Goal: Information Seeking & Learning: Learn about a topic

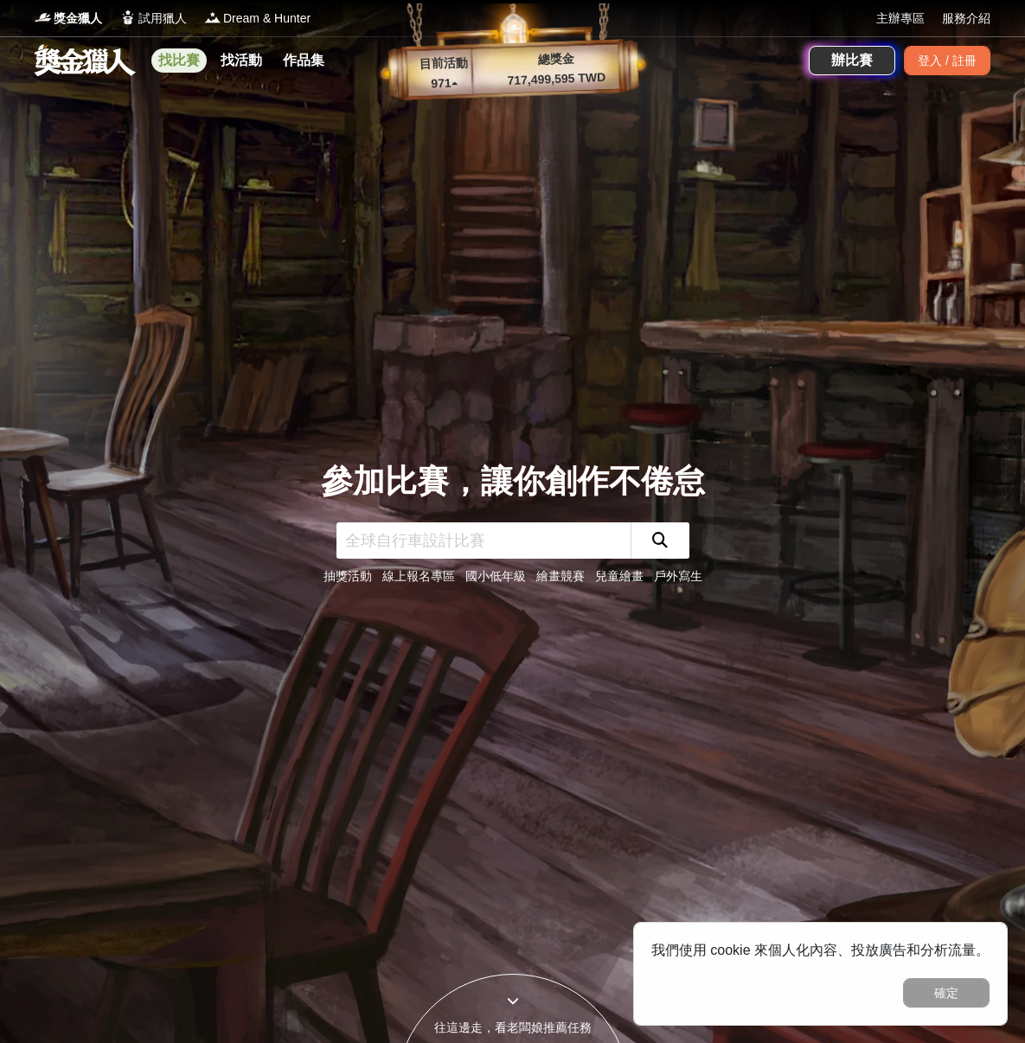
click at [194, 68] on link "找比賽" at bounding box center [178, 60] width 55 height 24
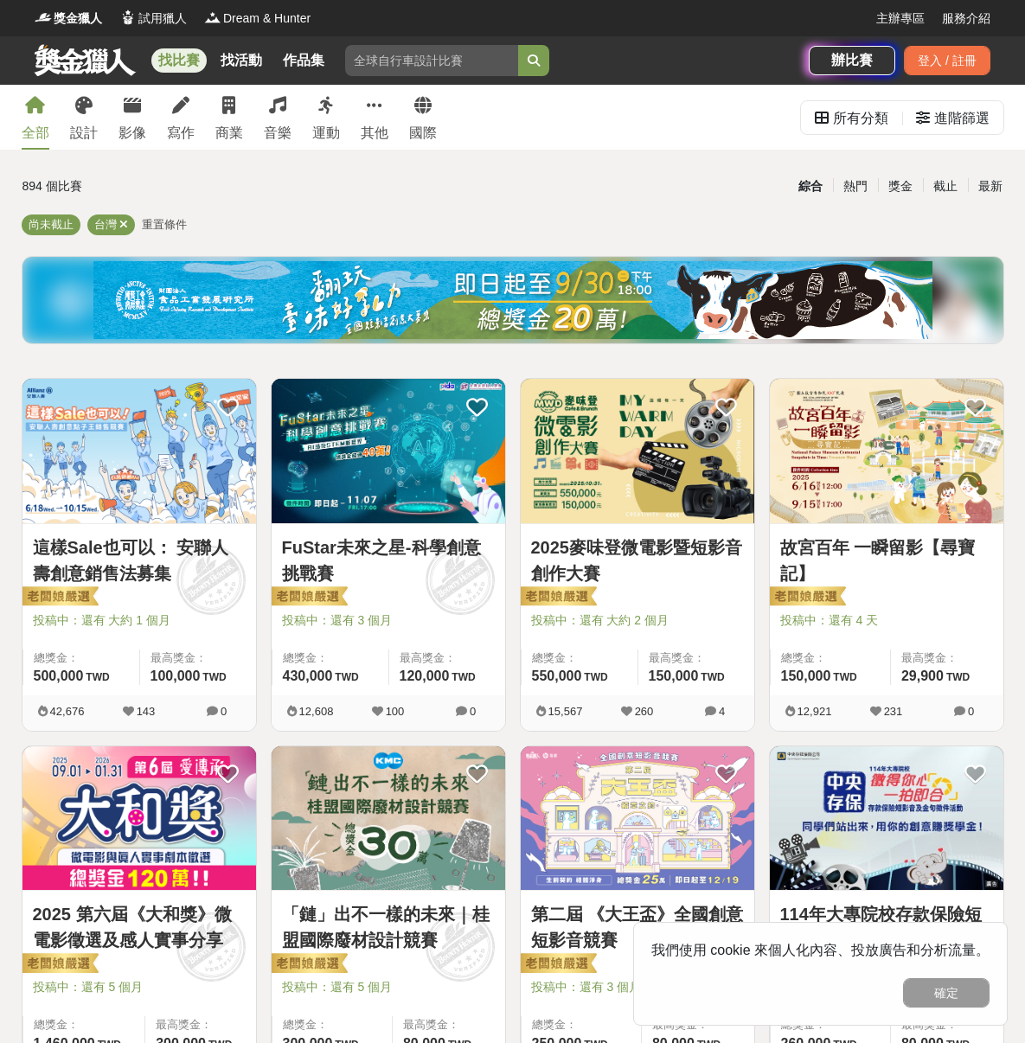
click at [343, 61] on div "找比賽 找活動 作品集 馬拉松組 馬拉松 揮灑汗水 戶外寫生 國小 競賽日期" at bounding box center [422, 60] width 774 height 48
click at [318, 65] on link "作品集" at bounding box center [303, 60] width 55 height 24
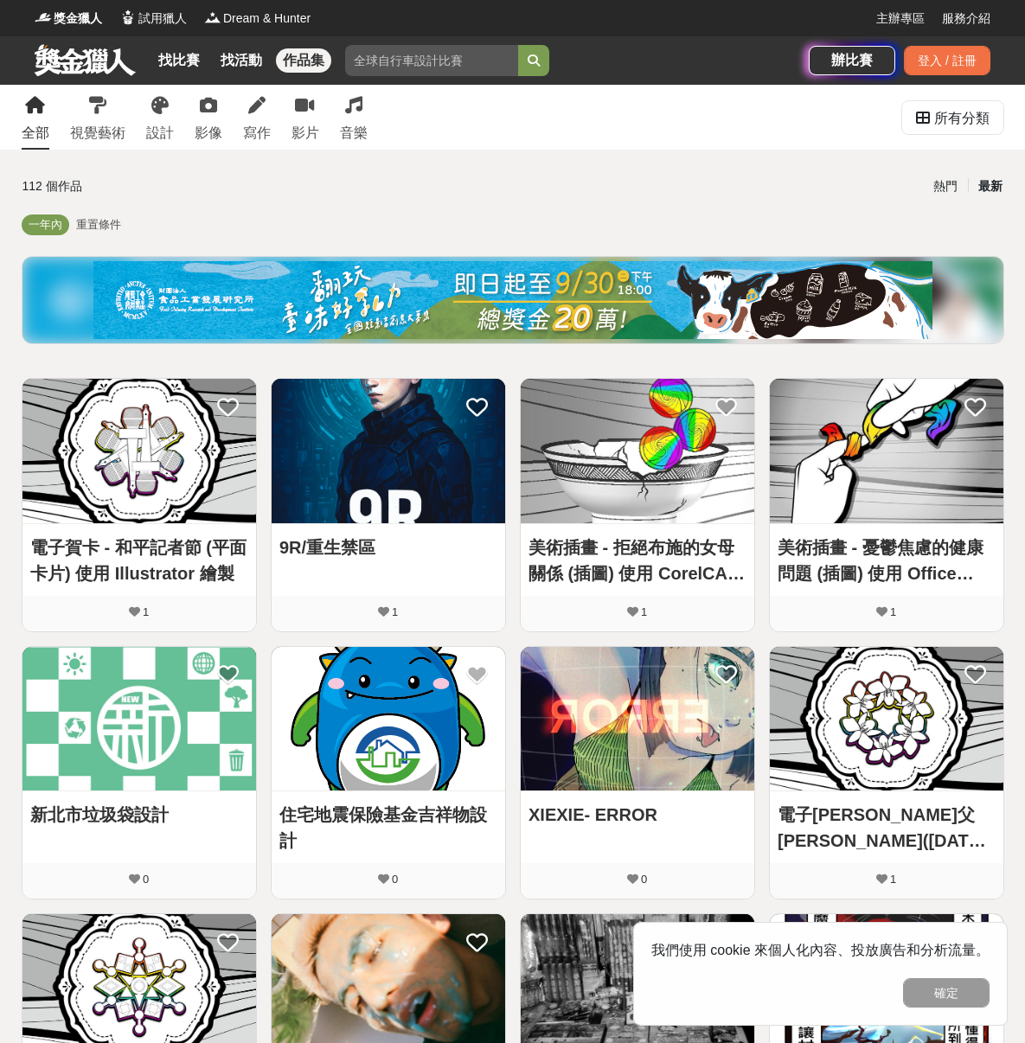
click at [196, 81] on div "找比賽 找活動 作品集" at bounding box center [244, 60] width 187 height 48
click at [199, 77] on div "找比賽 找活動 作品集" at bounding box center [244, 60] width 187 height 48
click at [186, 63] on link "找比賽" at bounding box center [178, 60] width 55 height 24
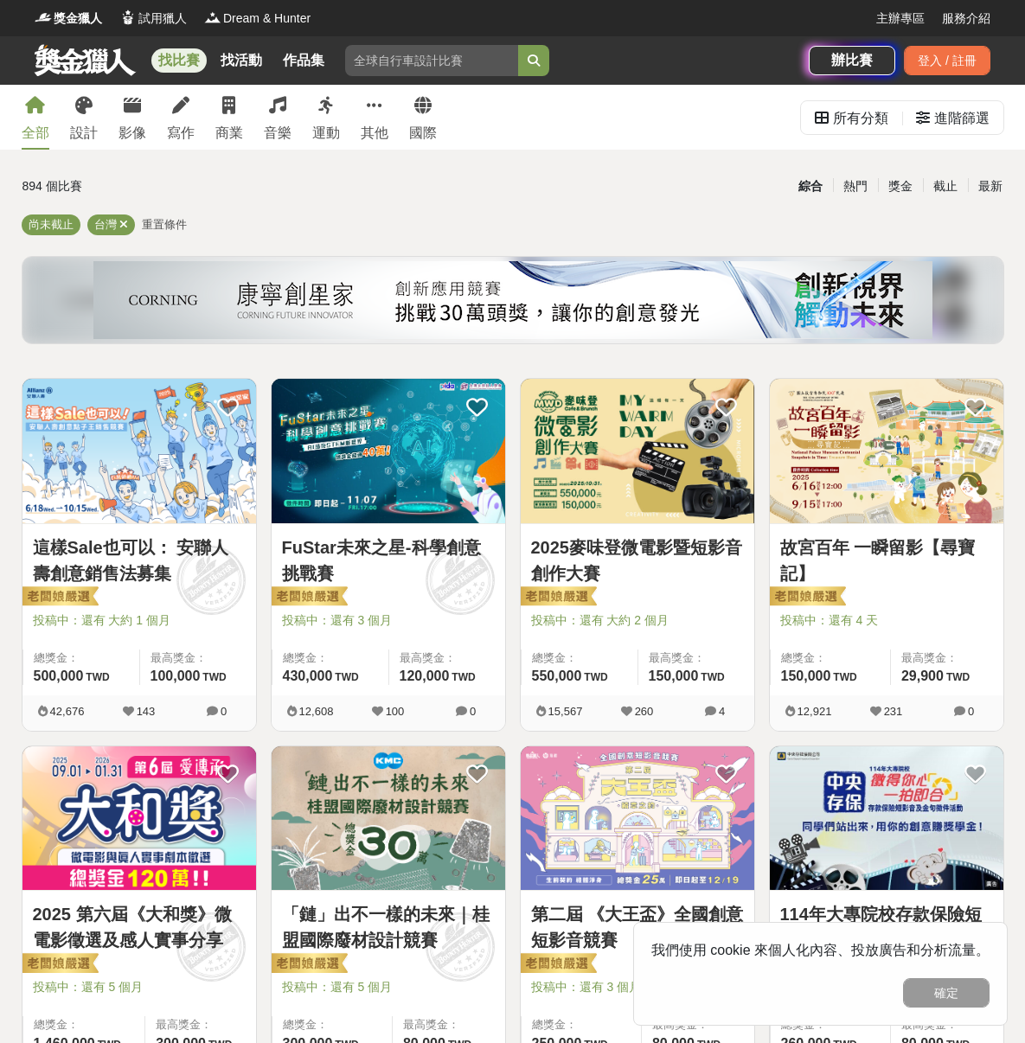
click at [213, 118] on div "全部 設計 影像 寫作 商業 音樂 運動 其他 國際" at bounding box center [229, 117] width 436 height 65
click at [143, 119] on link "影像" at bounding box center [132, 117] width 28 height 65
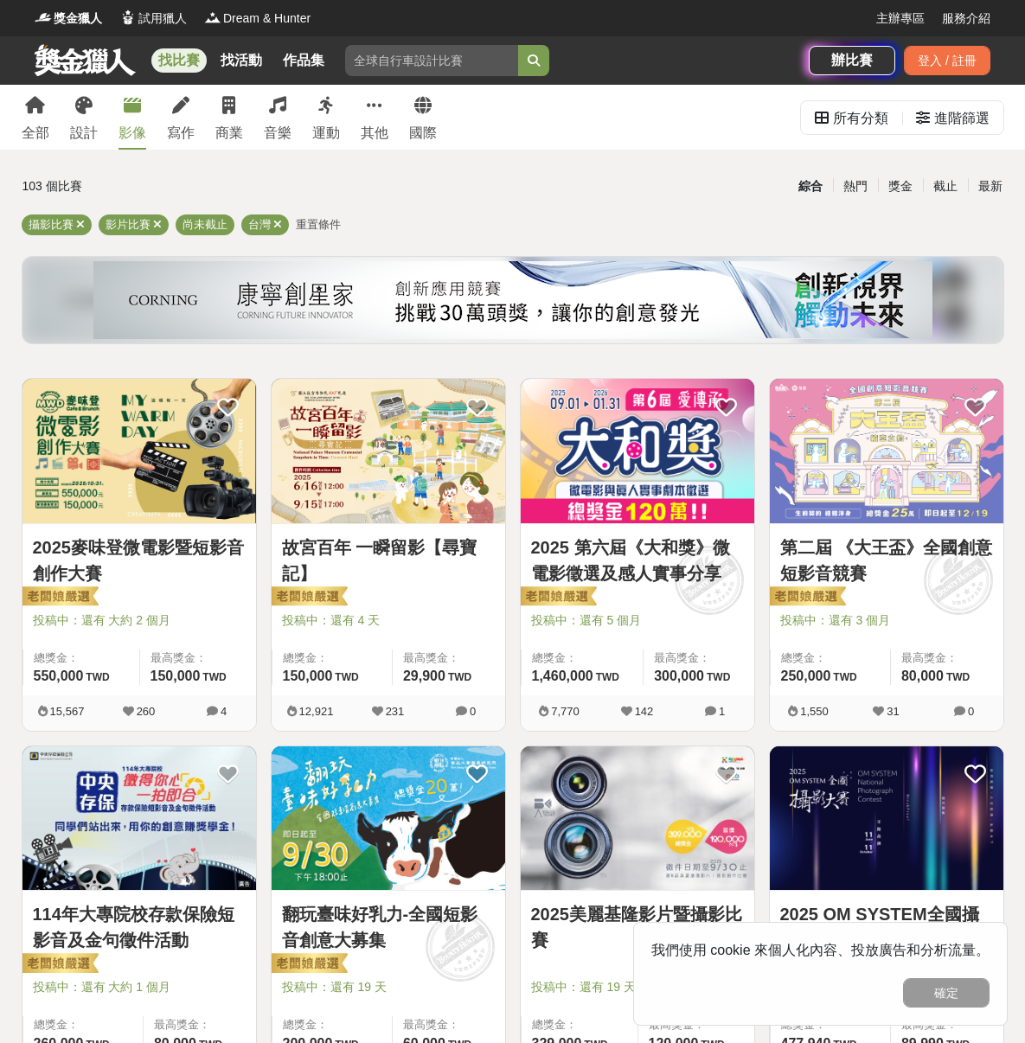
click at [215, 544] on link "2025麥味登微電影暨短影音創作大賽" at bounding box center [139, 561] width 213 height 52
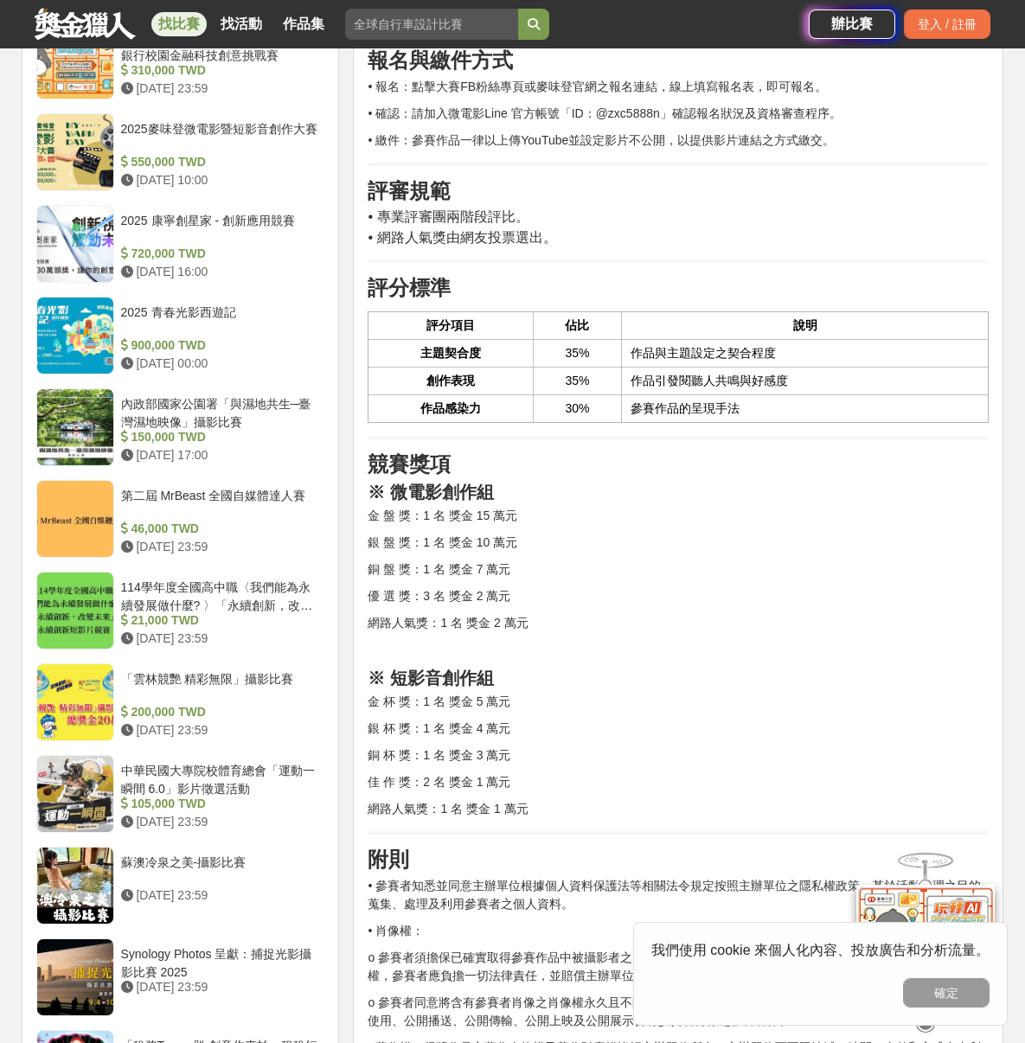
scroll to position [1552, 0]
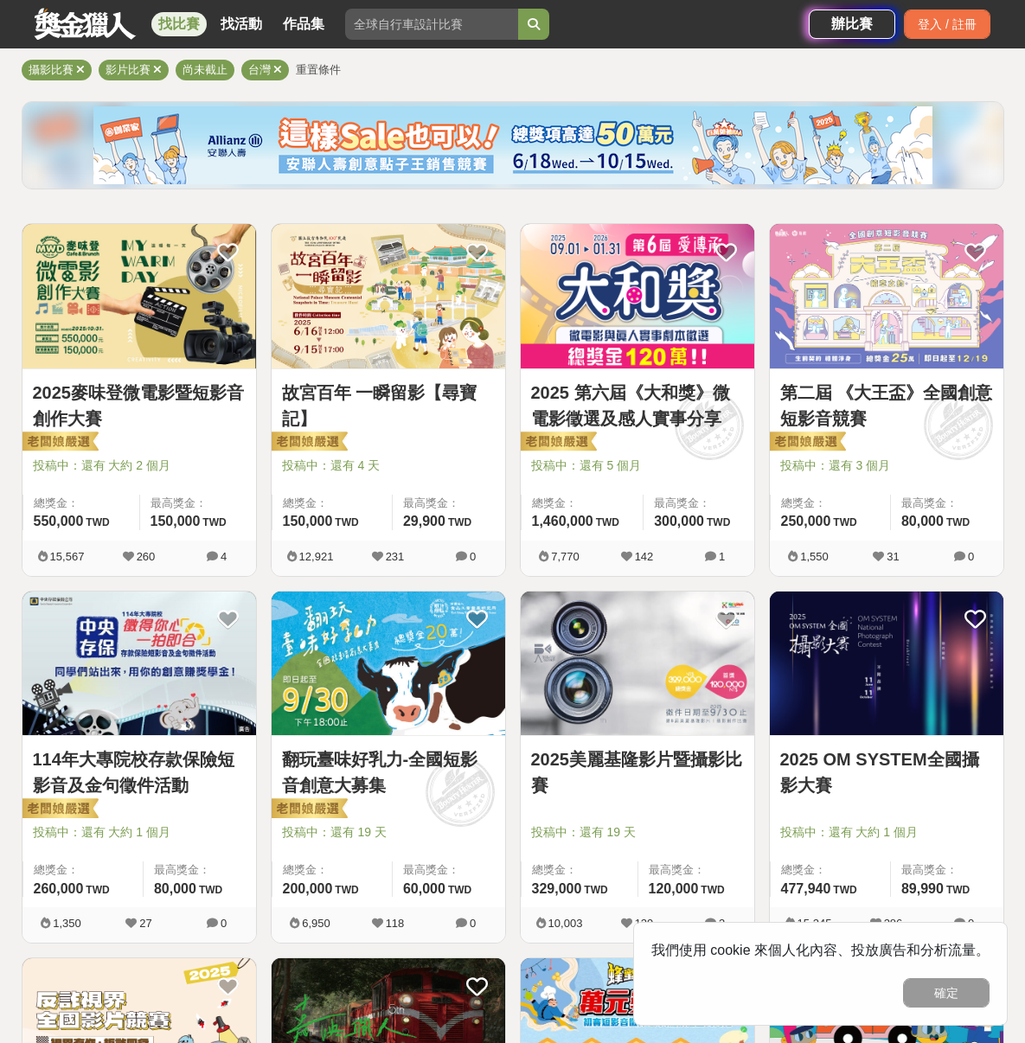
scroll to position [243, 0]
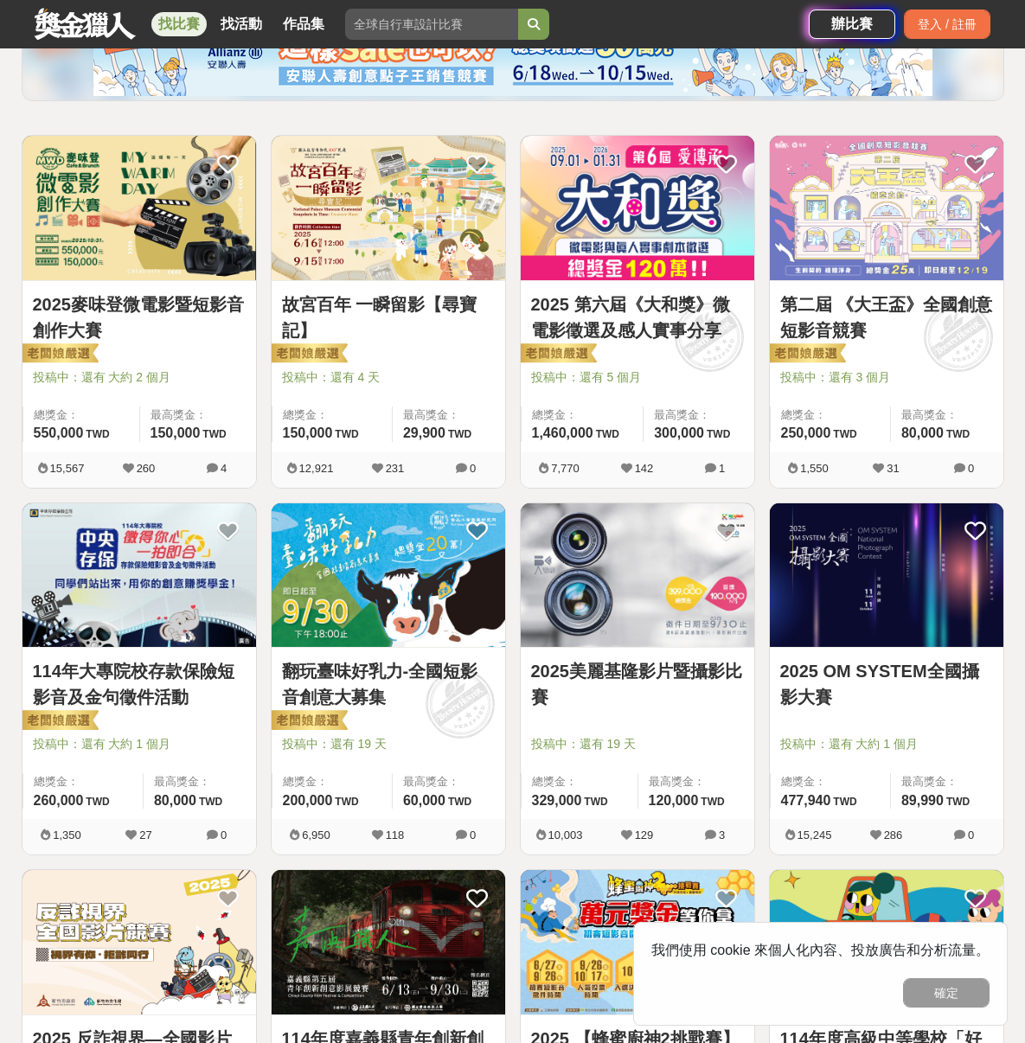
click at [851, 314] on link "第二屆 《大王盃》全國創意短影音競賽" at bounding box center [886, 317] width 213 height 52
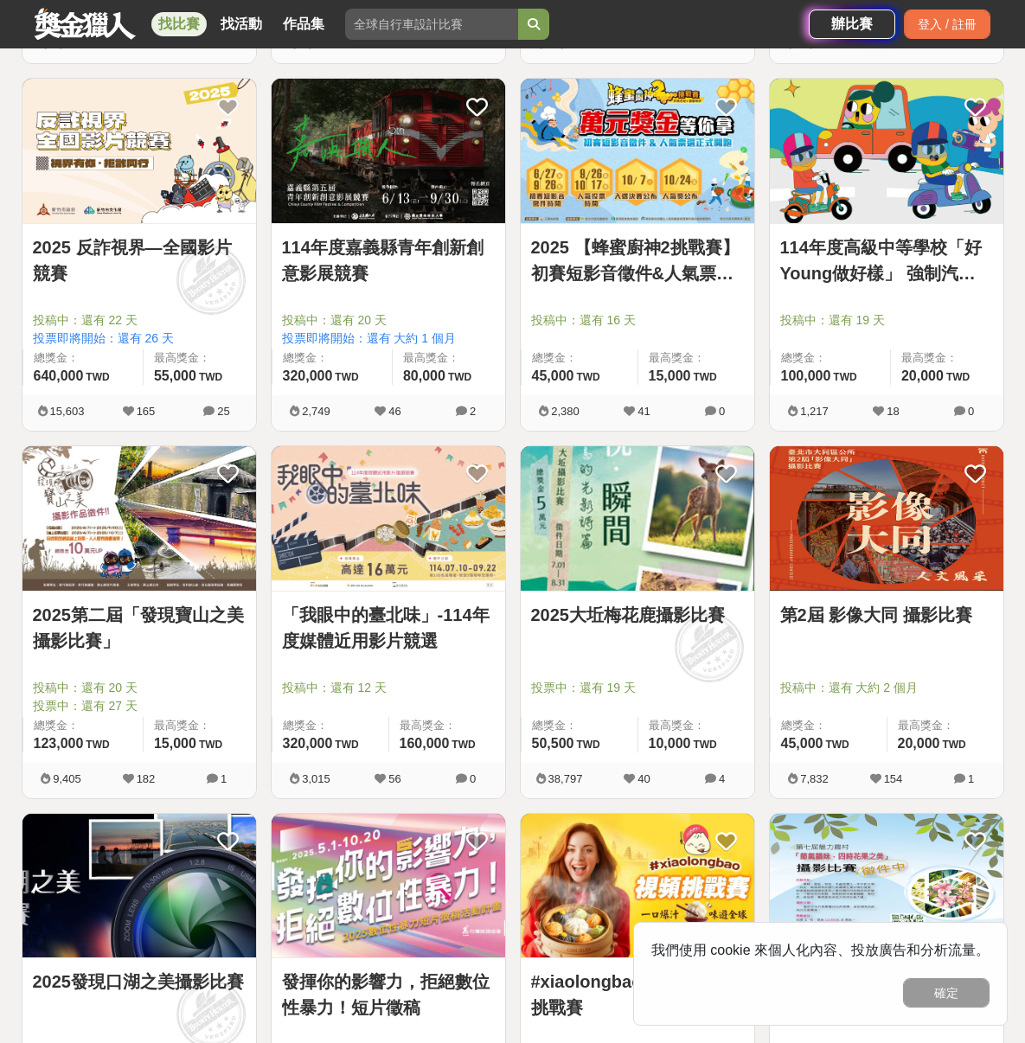
scroll to position [1213, 0]
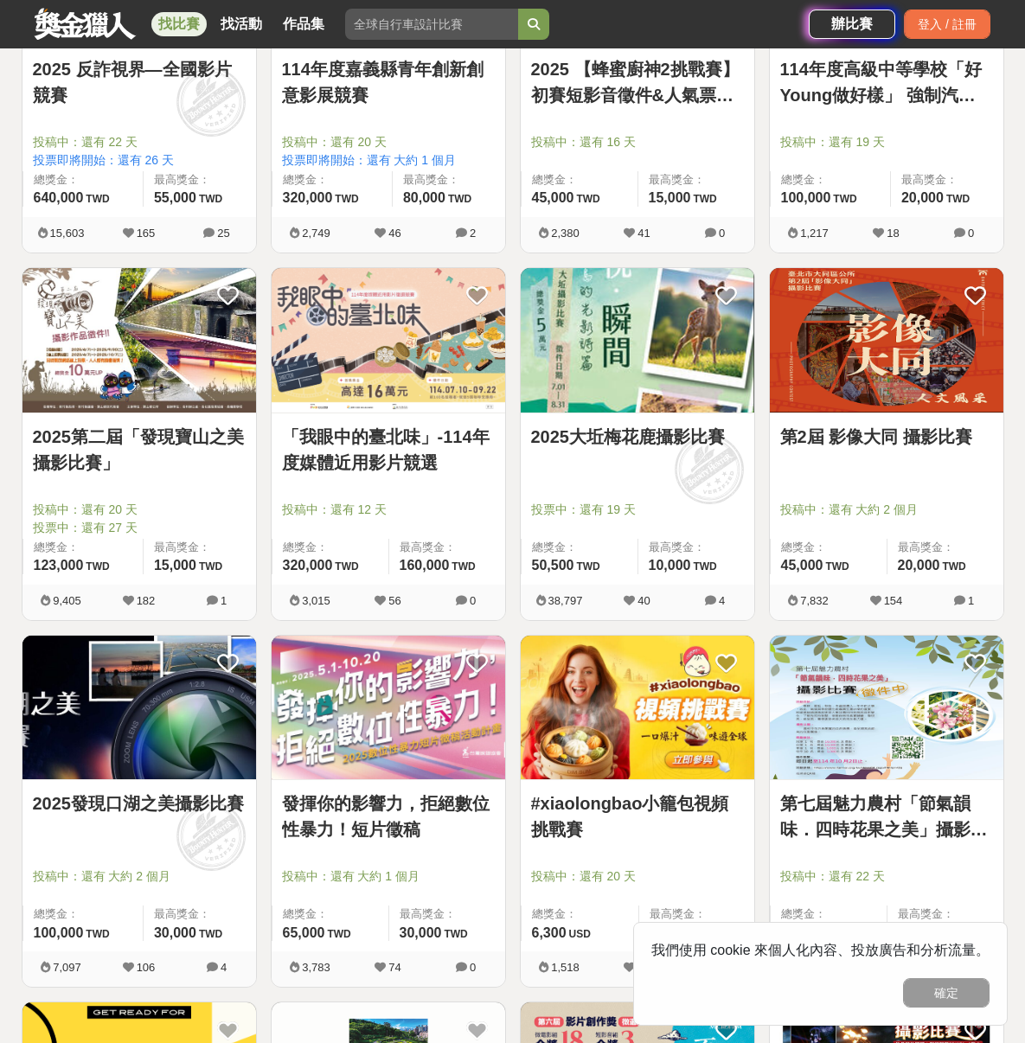
click at [837, 329] on img at bounding box center [887, 340] width 234 height 144
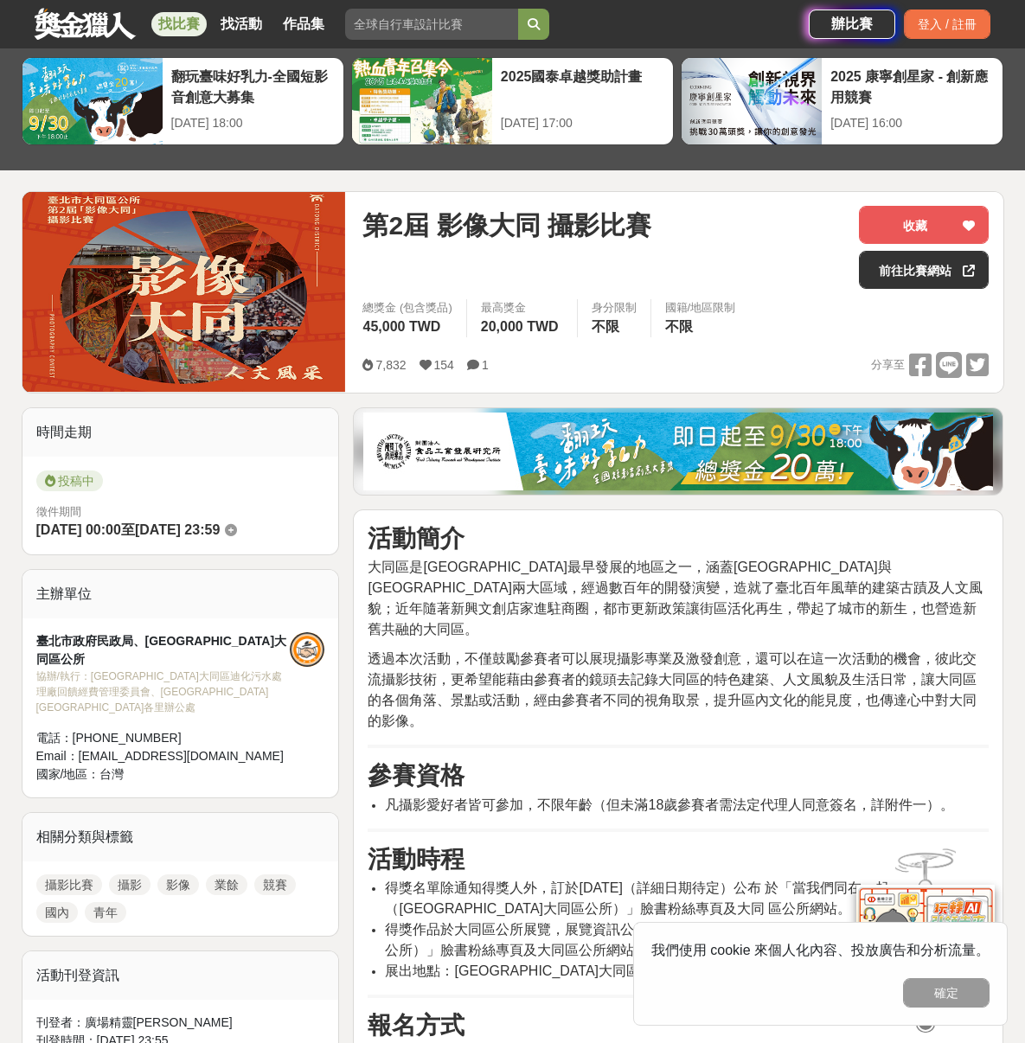
scroll to position [323, 0]
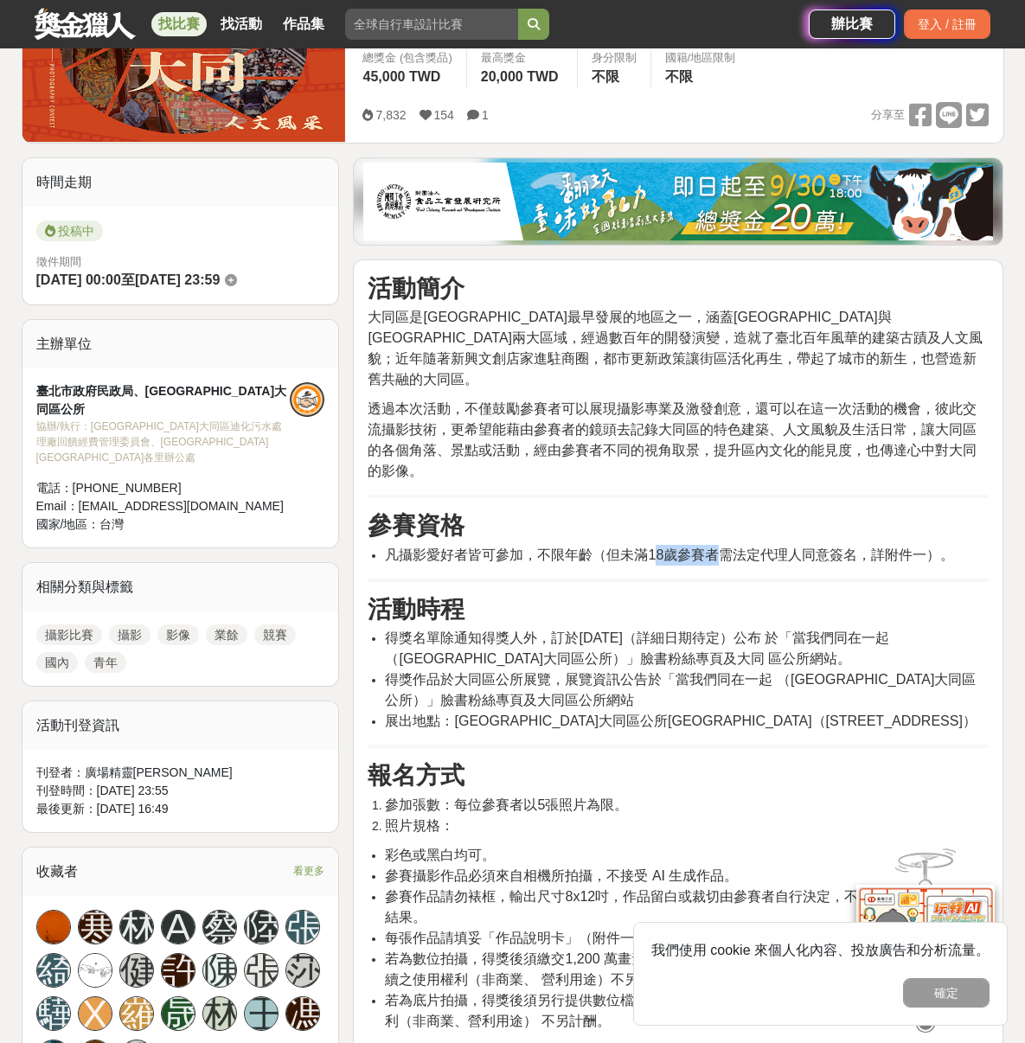
drag, startPoint x: 654, startPoint y: 529, endPoint x: 728, endPoint y: 528, distance: 74.4
click at [723, 548] on span "凡攝影愛好者皆可參加，不限年齡（但未滿18歲參賽者需法定代理人同意簽名，詳附件一）。" at bounding box center [669, 555] width 569 height 15
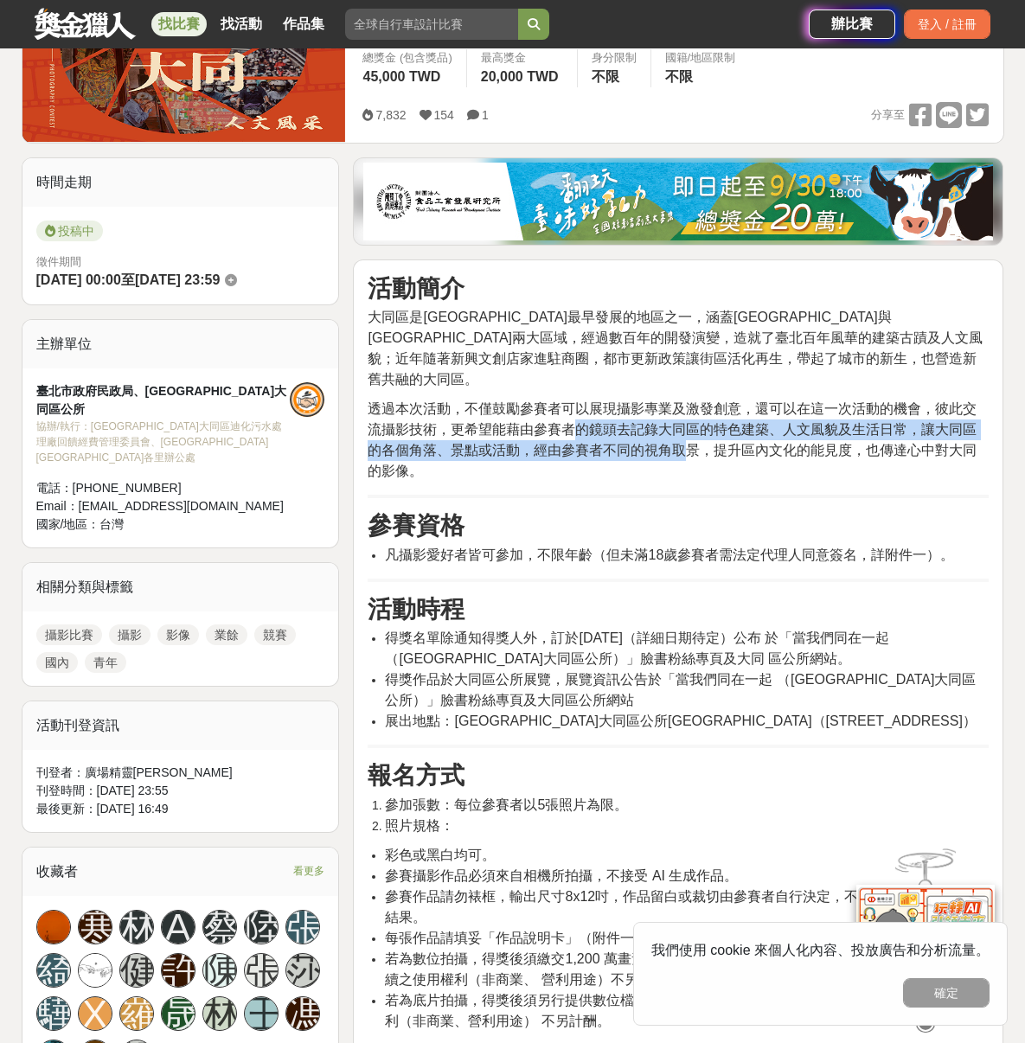
drag, startPoint x: 590, startPoint y: 413, endPoint x: 688, endPoint y: 414, distance: 97.7
click at [689, 421] on span "透過本次活動，不僅鼓勵參賽者可以展現攝影專業及激發創意，還可以在這一次活動的機會，彼此交流攝影技術，更希望能藉由參賽者的鏡頭去記錄大同區的特色建築、人文風貌及…" at bounding box center [672, 439] width 609 height 77
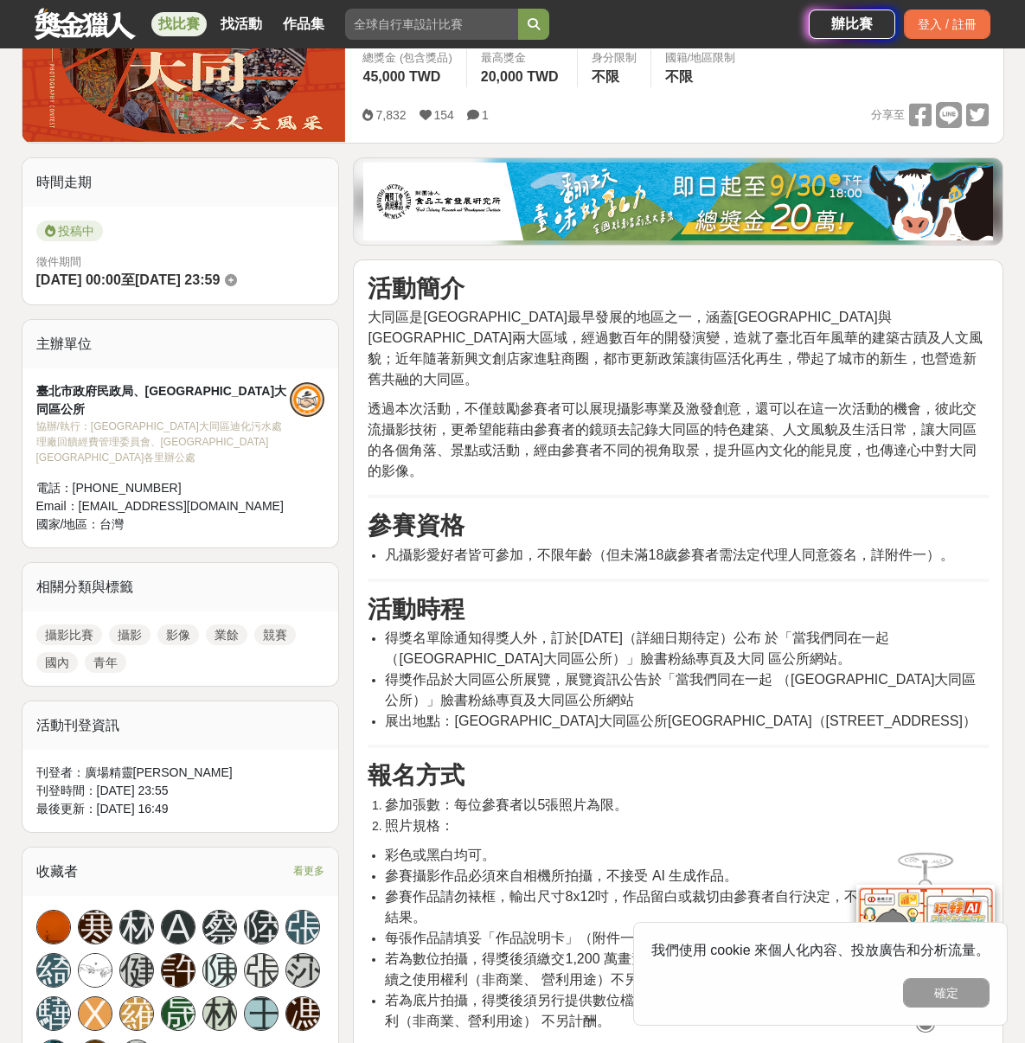
click at [618, 329] on p "大同區是臺北市最早發展的地區之一，涵蓋大稻埕與大龍峒兩大區域，經過數百年的開發演變，造就了臺北百年風華的建築古蹟及人文風貌；近年隨著新興文創店家進駐商圈，都市…" at bounding box center [678, 348] width 621 height 83
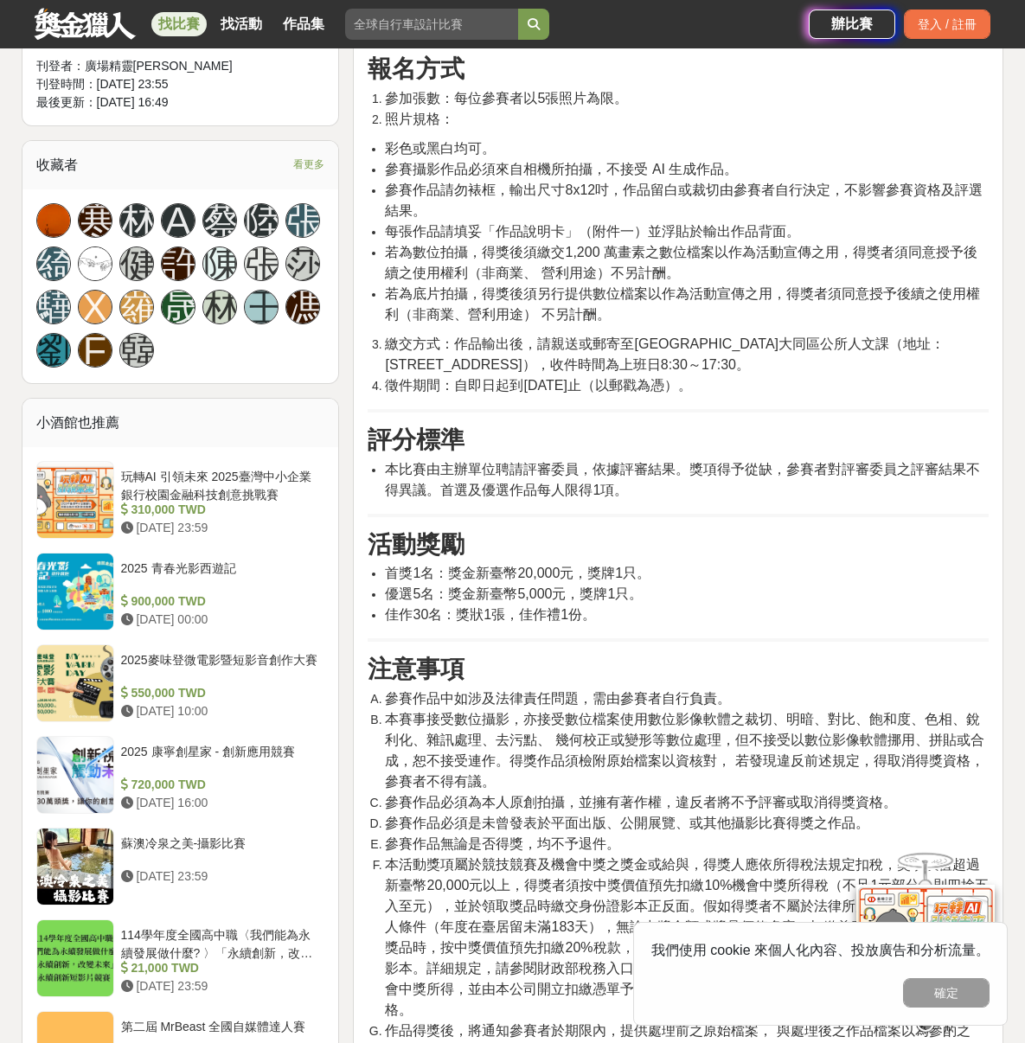
scroll to position [1029, 0]
click at [230, 1018] on div "第二屆 MrBeast 全國自媒體達人賽" at bounding box center [219, 1034] width 197 height 33
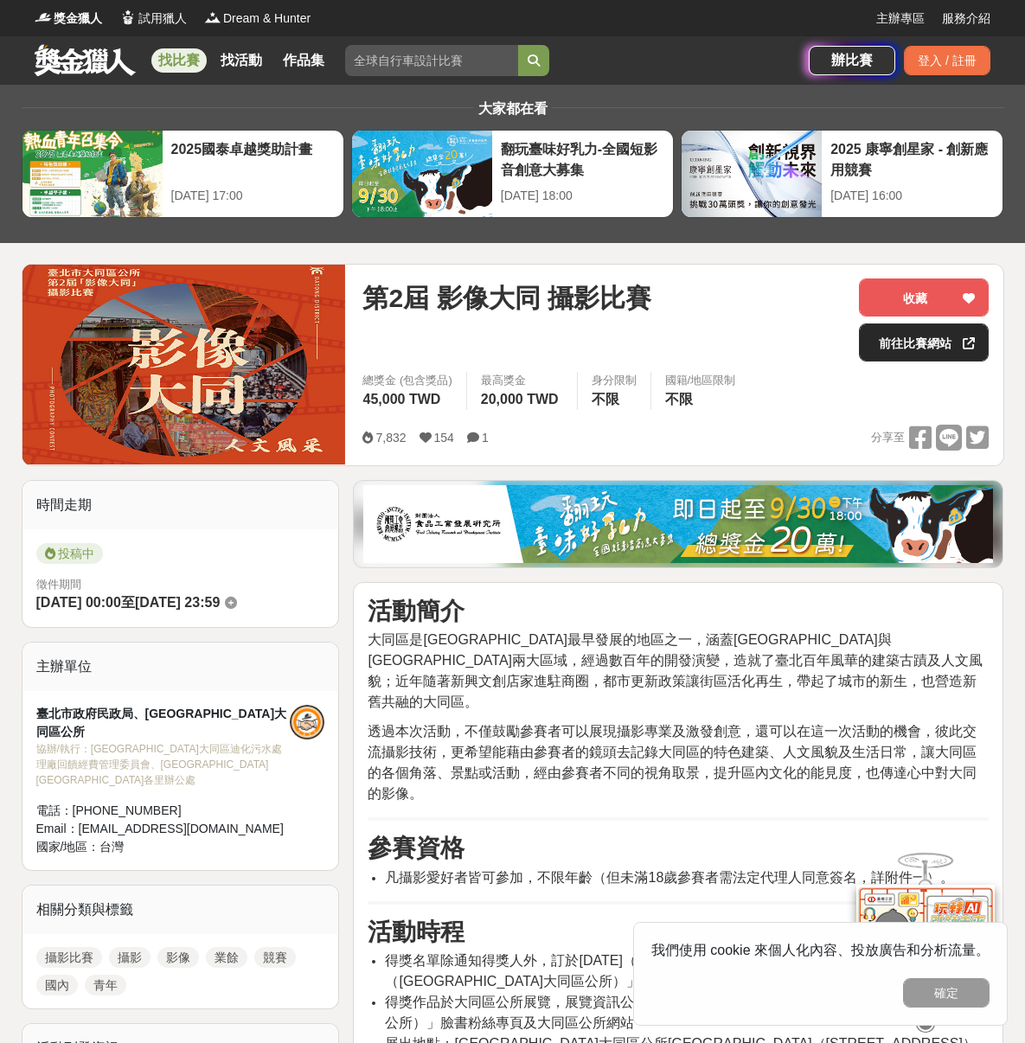
click at [916, 361] on link "前往比賽網站" at bounding box center [924, 342] width 130 height 38
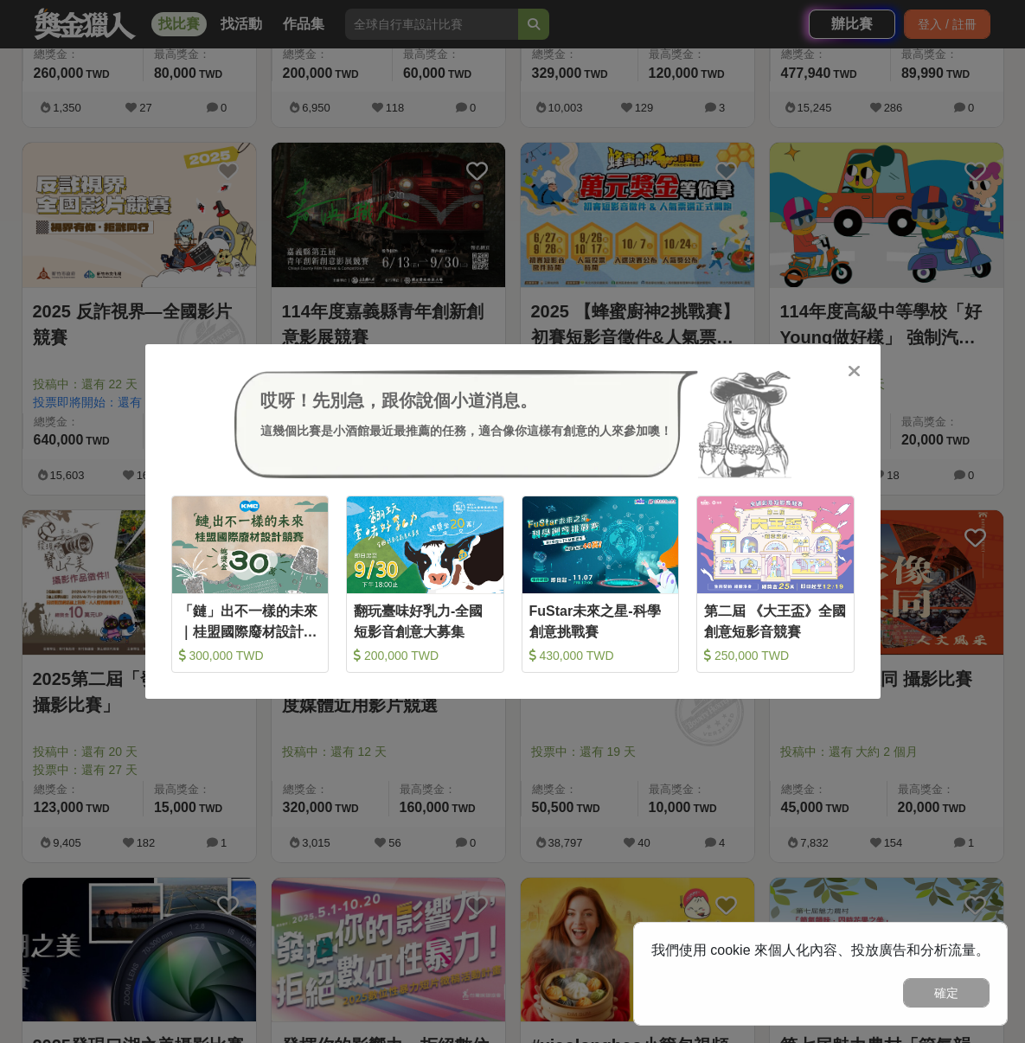
scroll to position [1213, 0]
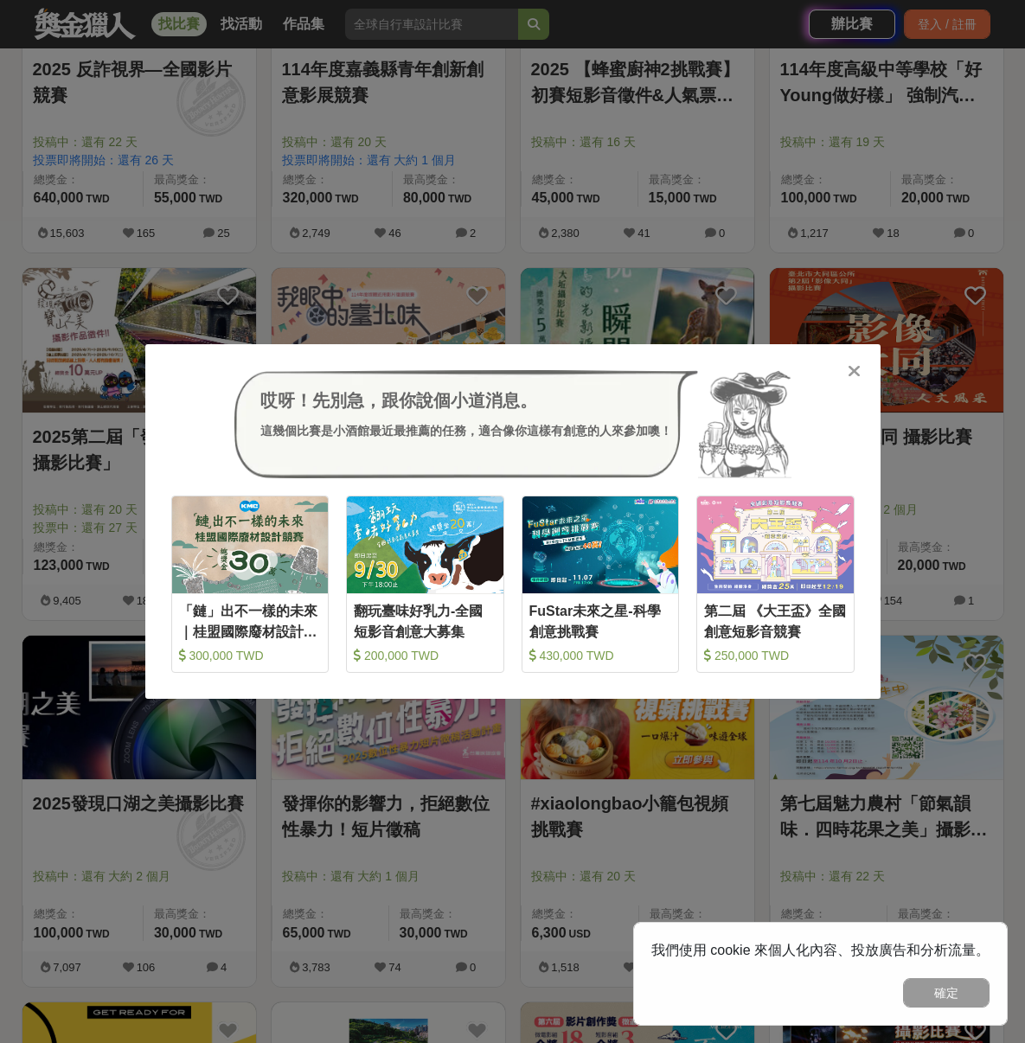
click at [851, 369] on icon at bounding box center [854, 370] width 13 height 17
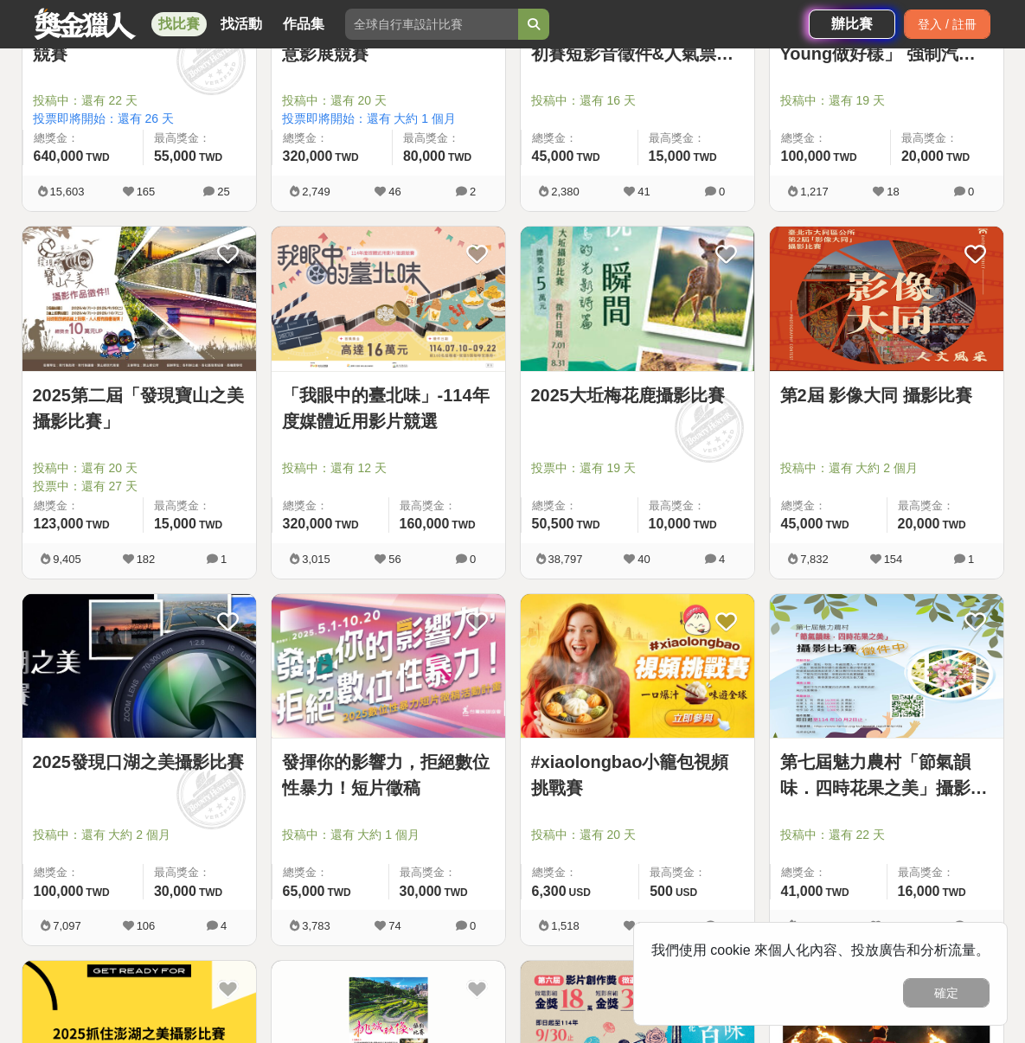
scroll to position [1345, 0]
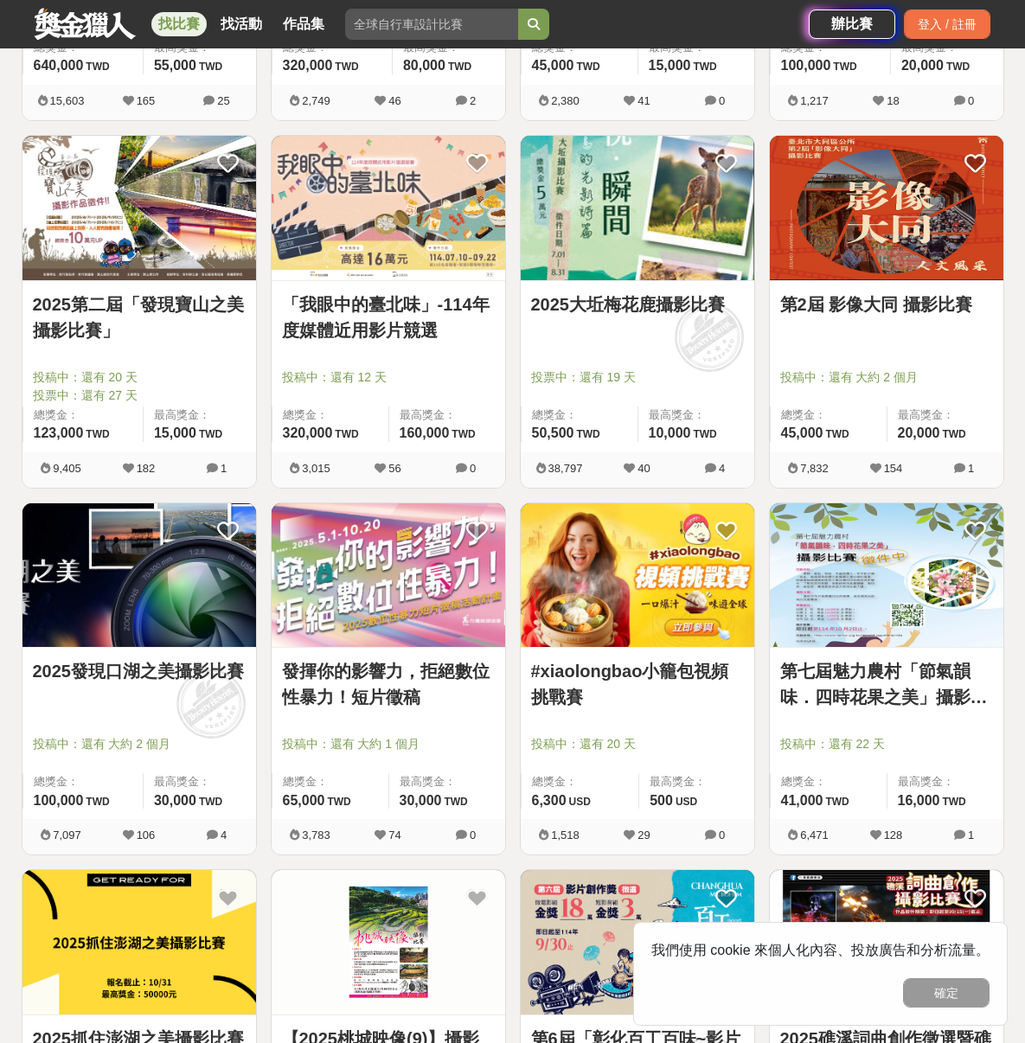
click at [376, 599] on img at bounding box center [389, 575] width 234 height 144
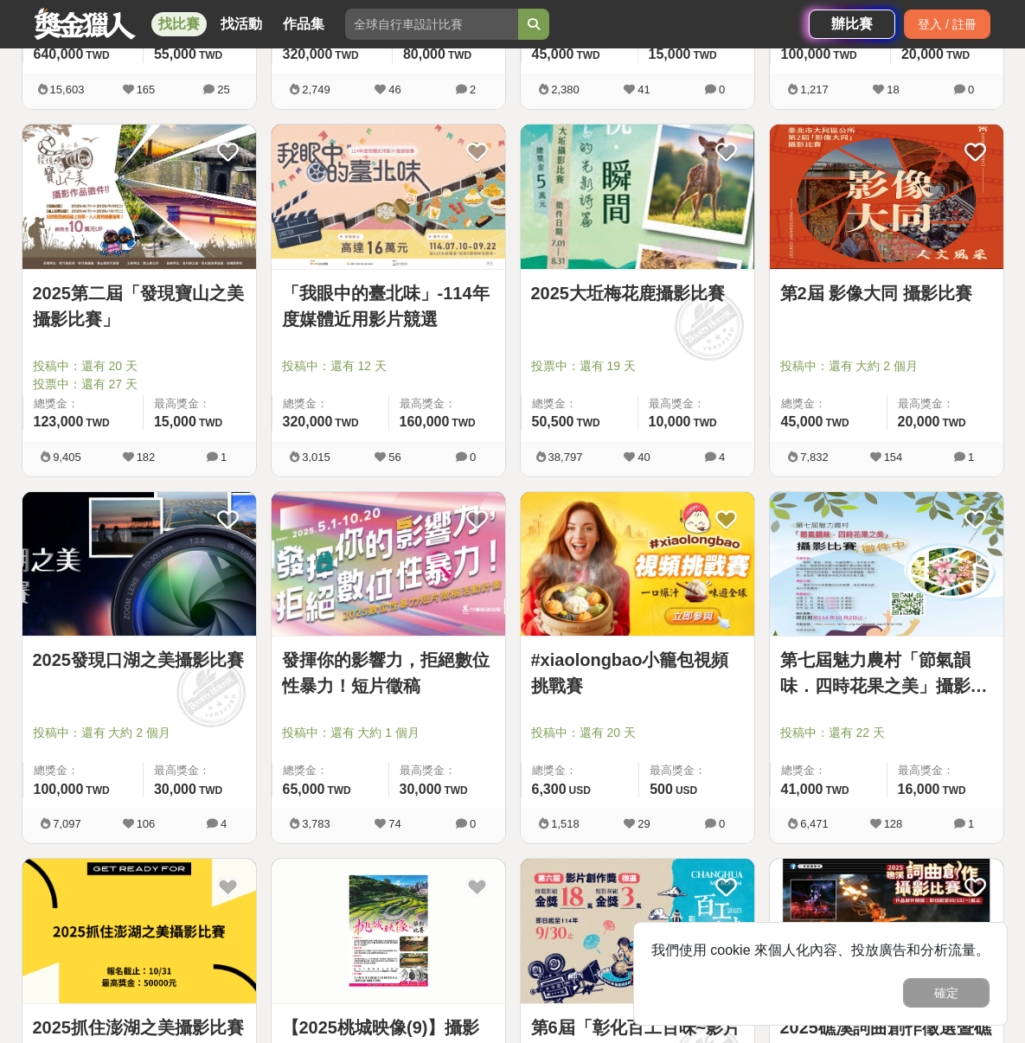
scroll to position [1373, 0]
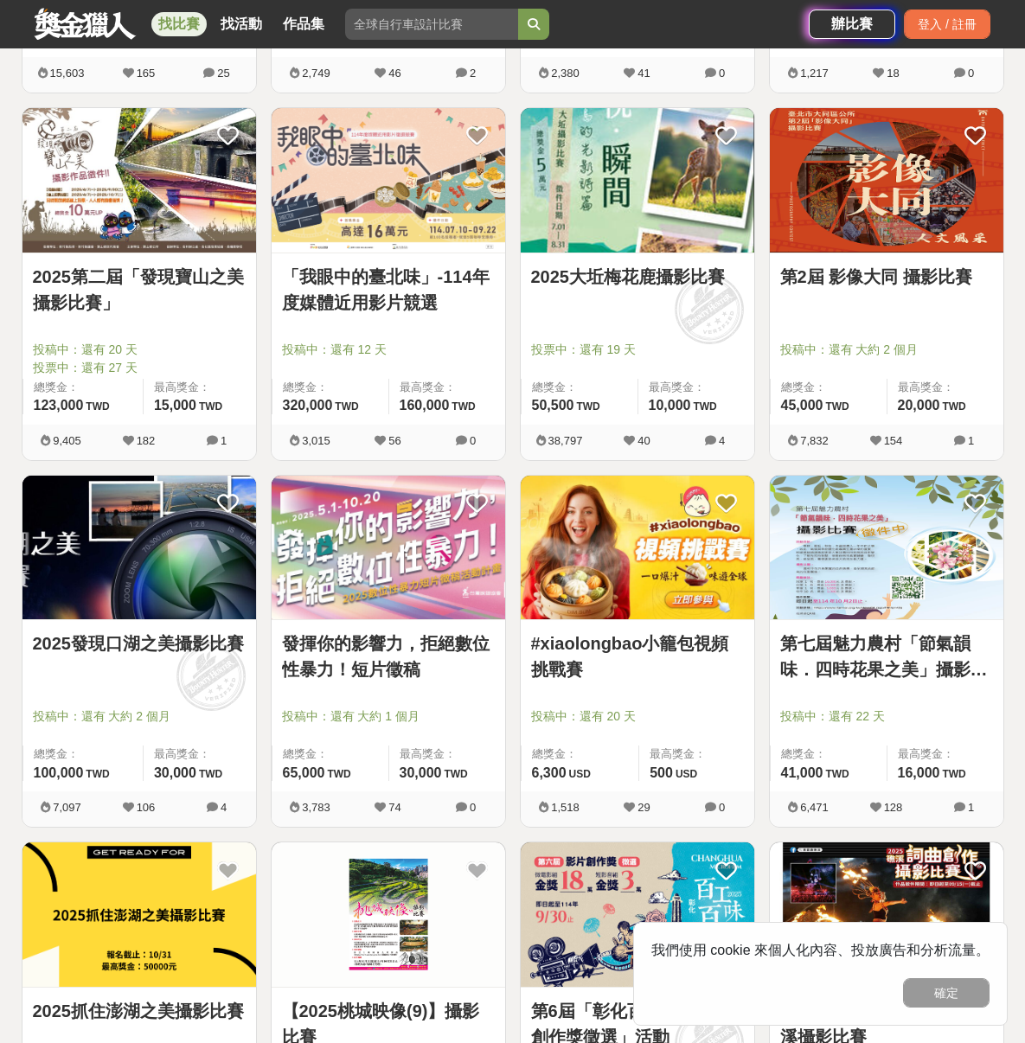
click at [137, 558] on img at bounding box center [139, 548] width 234 height 144
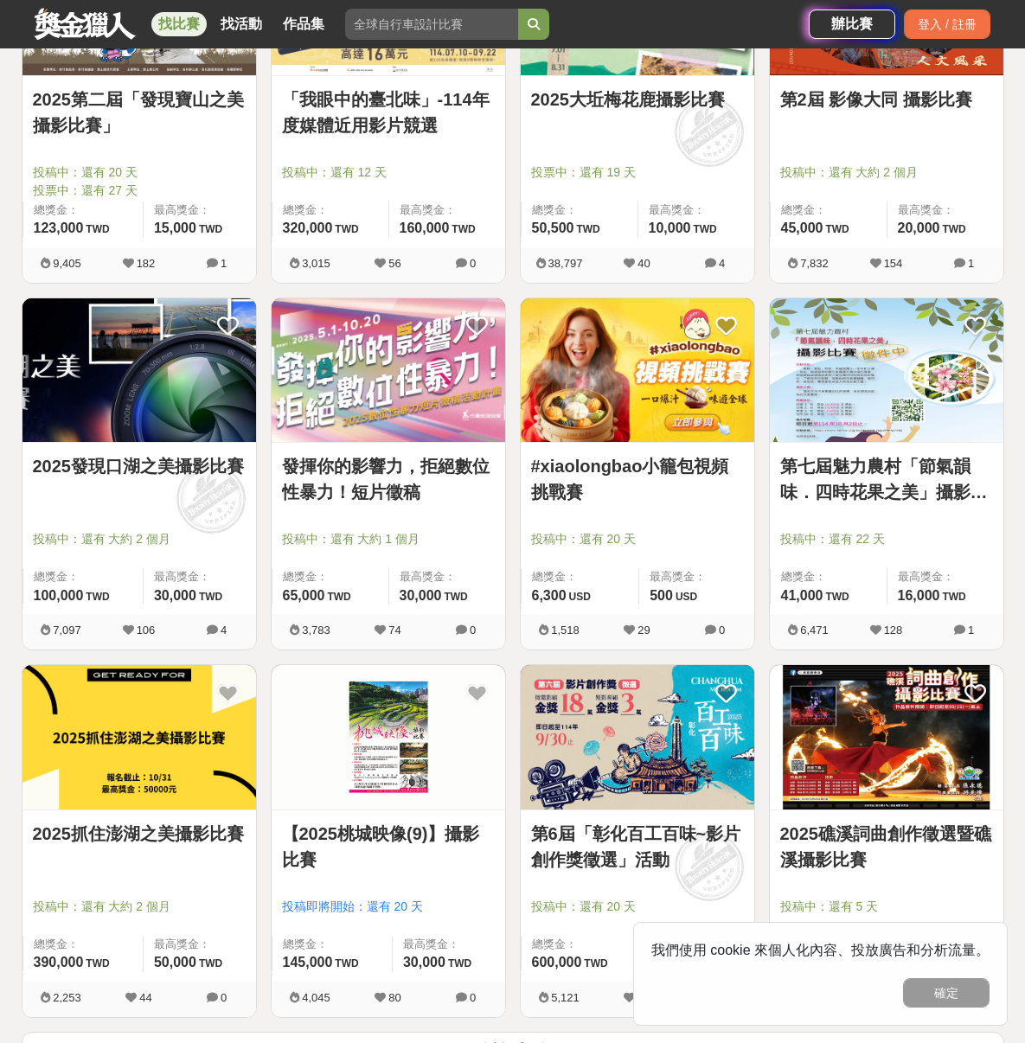
scroll to position [1603, 0]
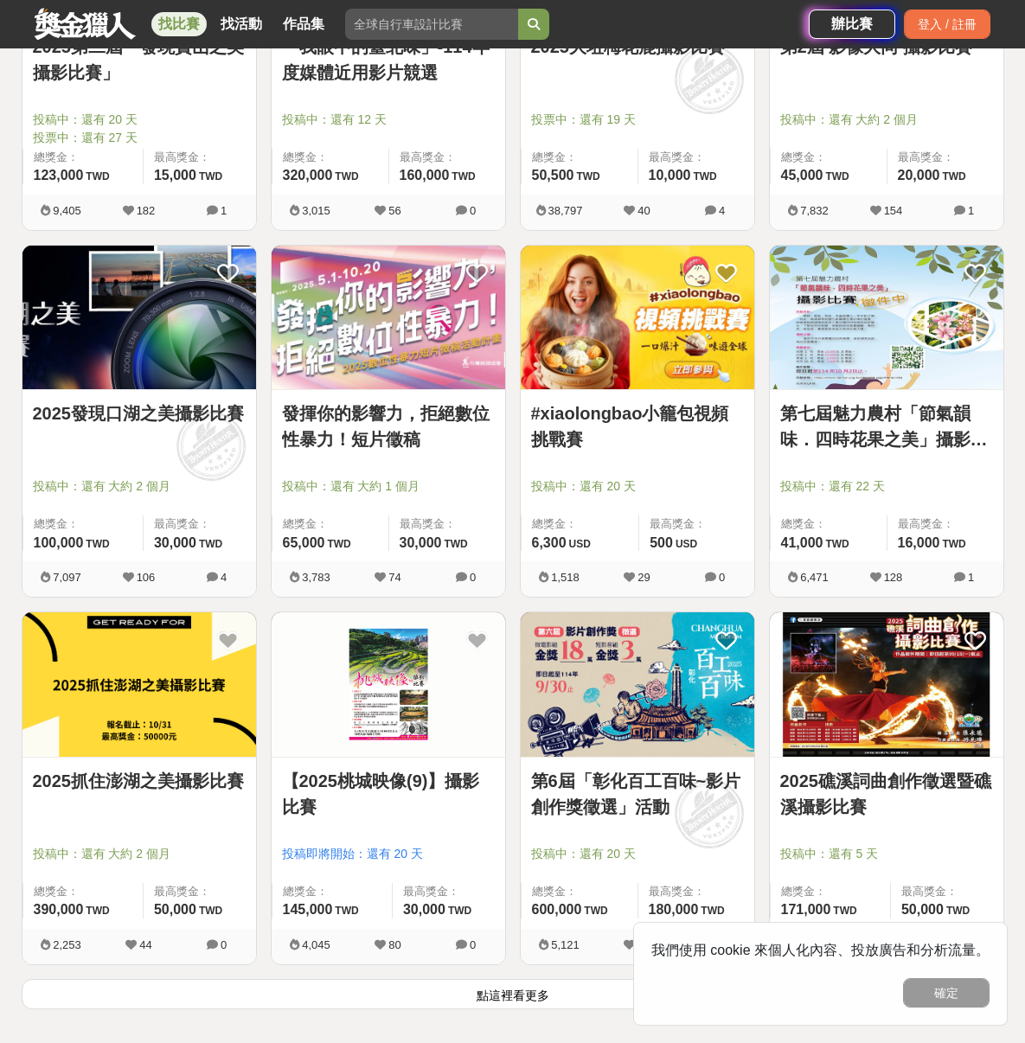
click at [89, 678] on img at bounding box center [139, 684] width 234 height 144
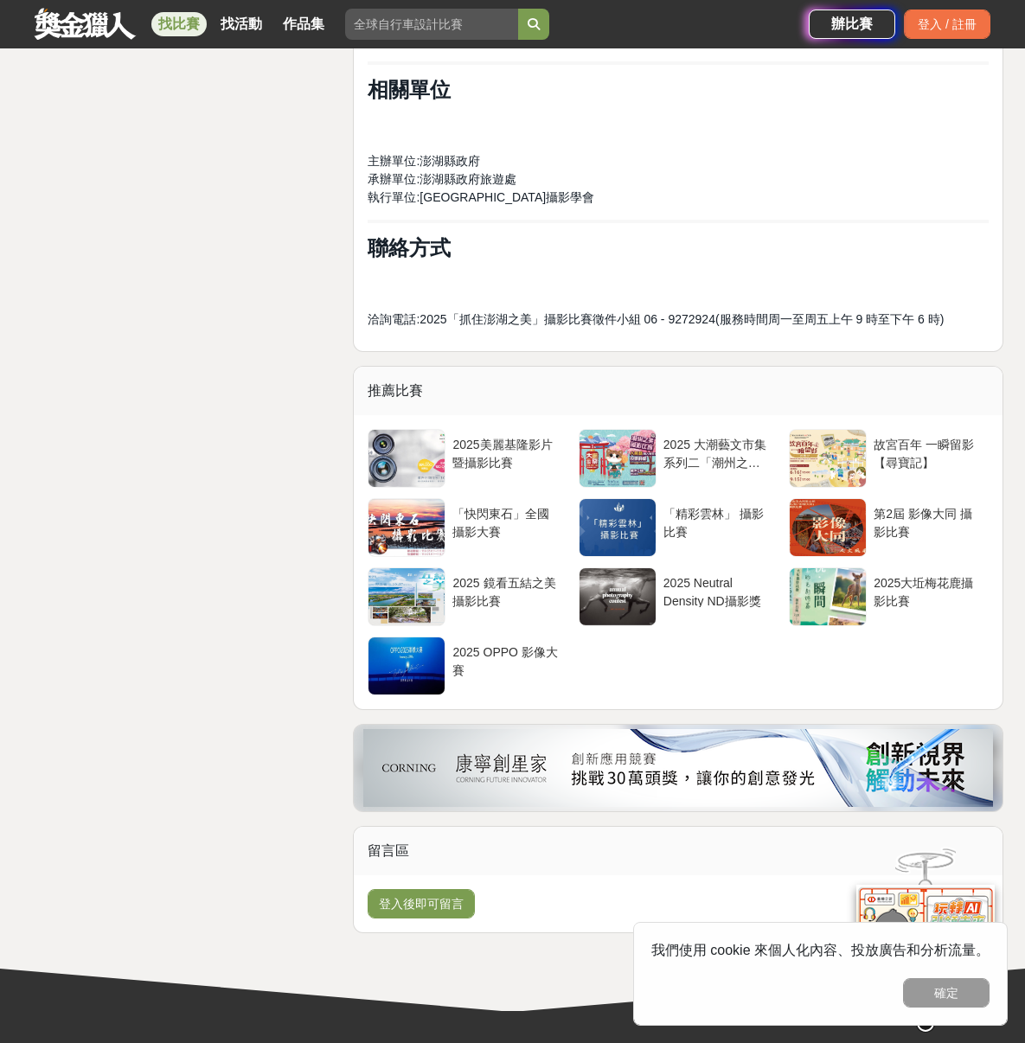
scroll to position [2822, 0]
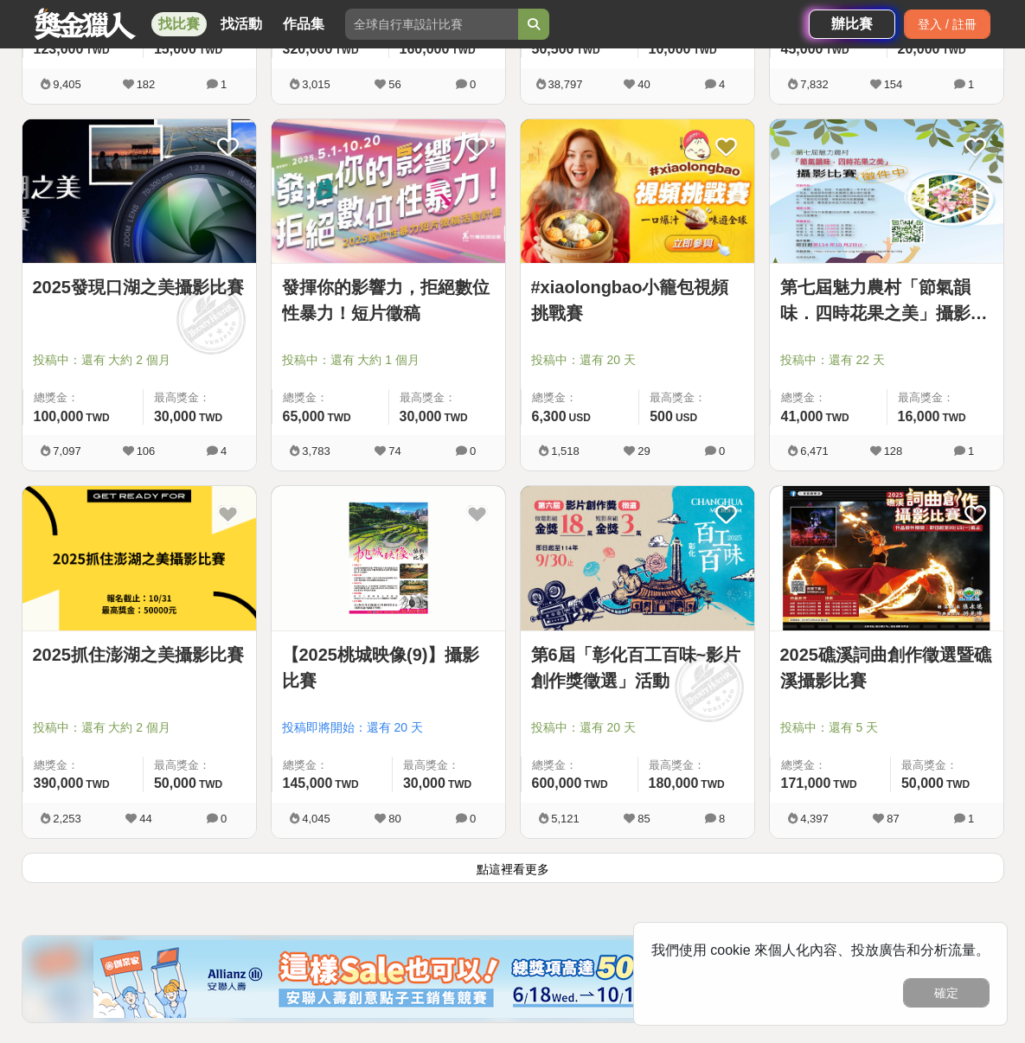
scroll to position [1762, 0]
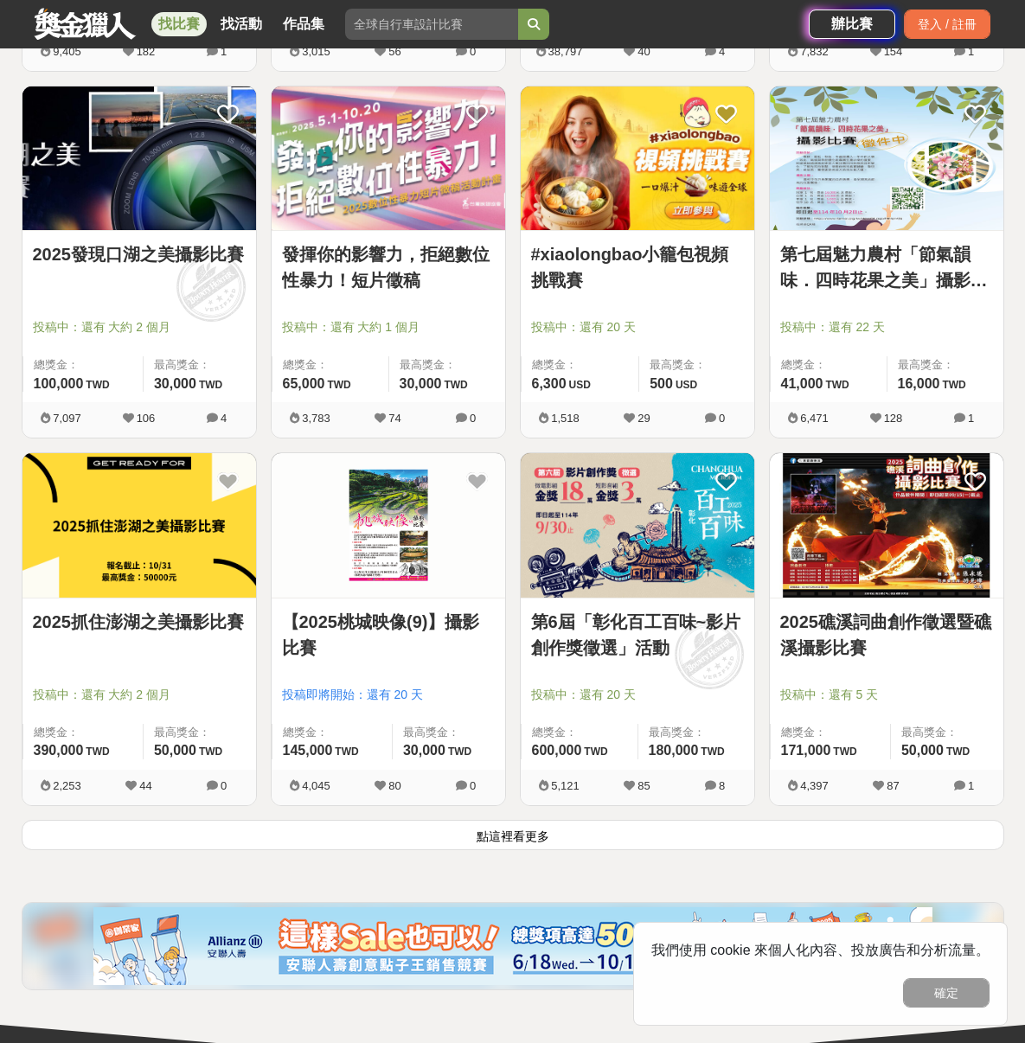
click at [555, 839] on button "點這裡看更多" at bounding box center [513, 835] width 983 height 30
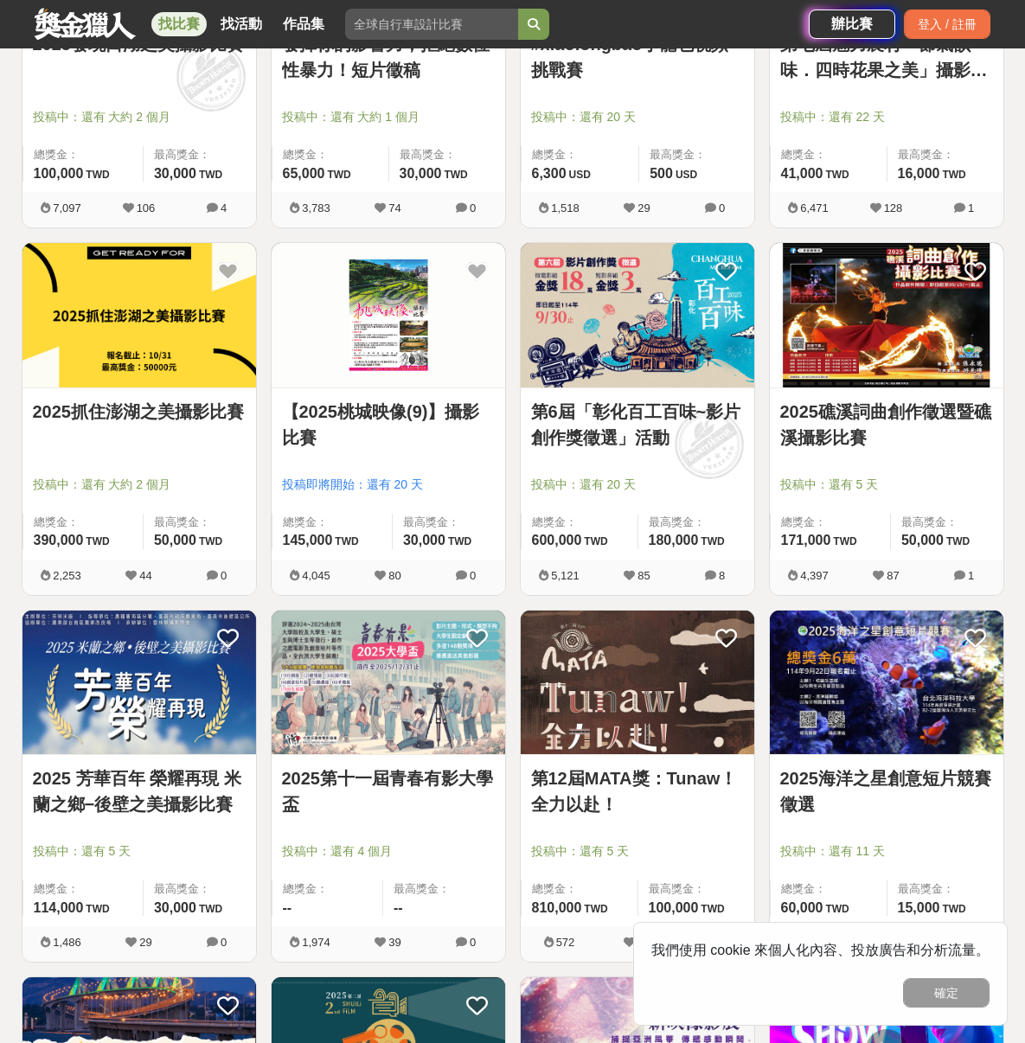
scroll to position [2005, 0]
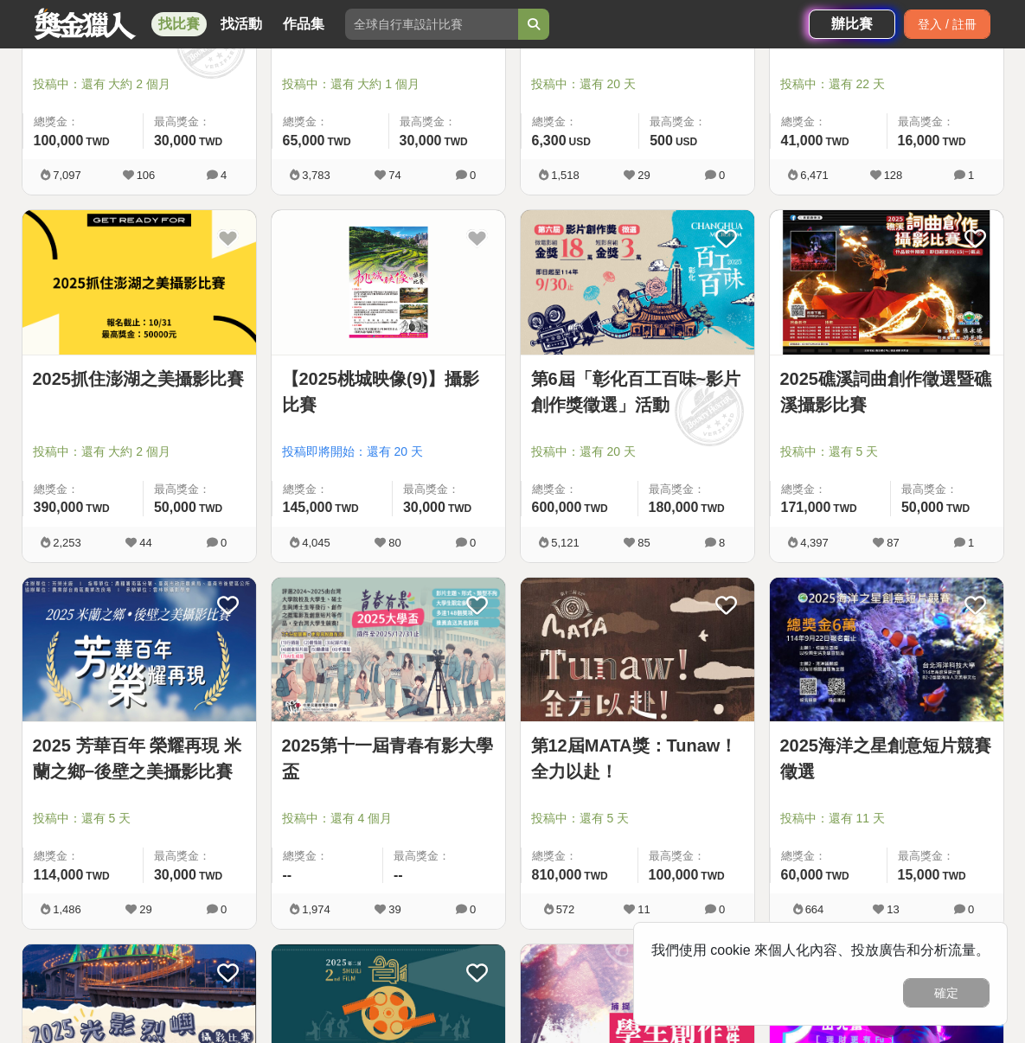
click at [407, 744] on link "2025第十一屆青春有影大學盃" at bounding box center [388, 759] width 213 height 52
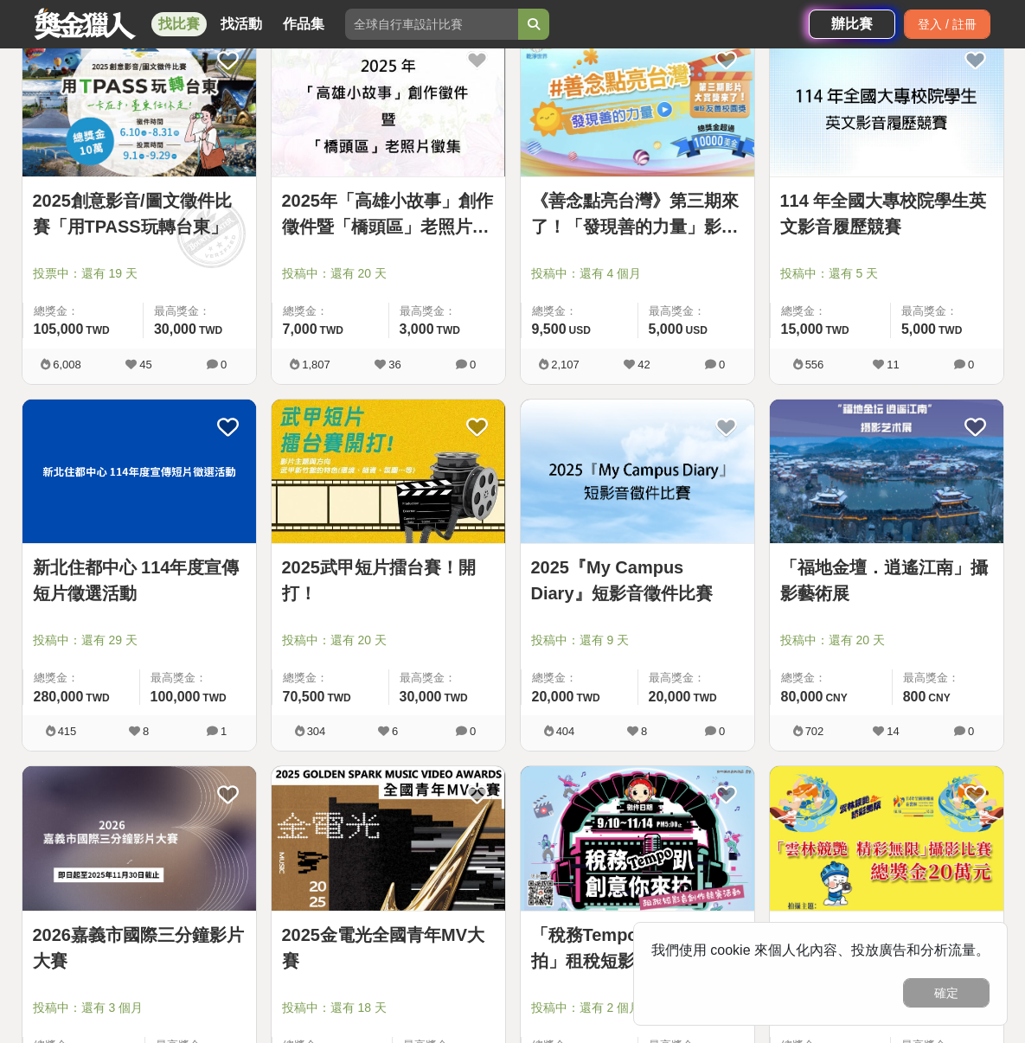
scroll to position [3286, 0]
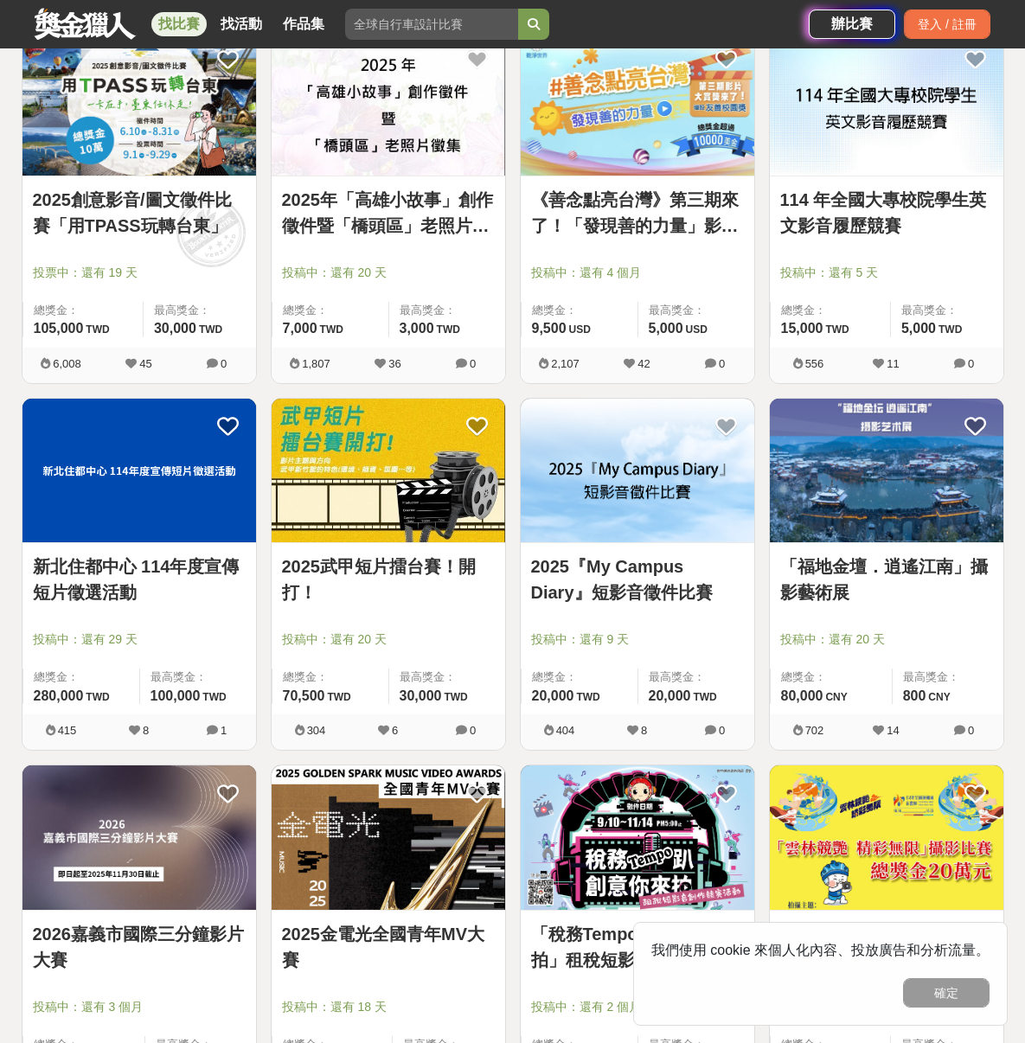
click at [304, 570] on link "2025武甲短片擂台賽！開打！" at bounding box center [388, 580] width 213 height 52
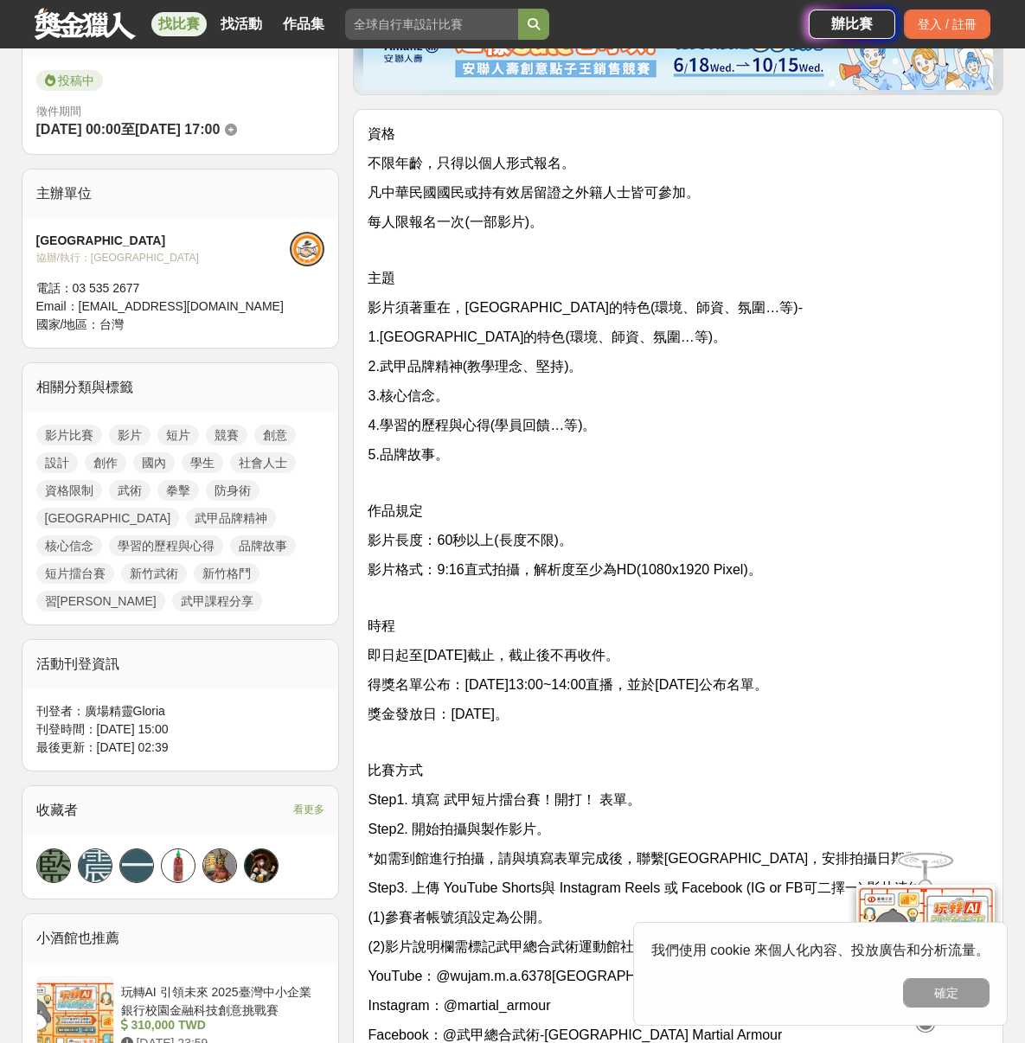
scroll to position [577, 0]
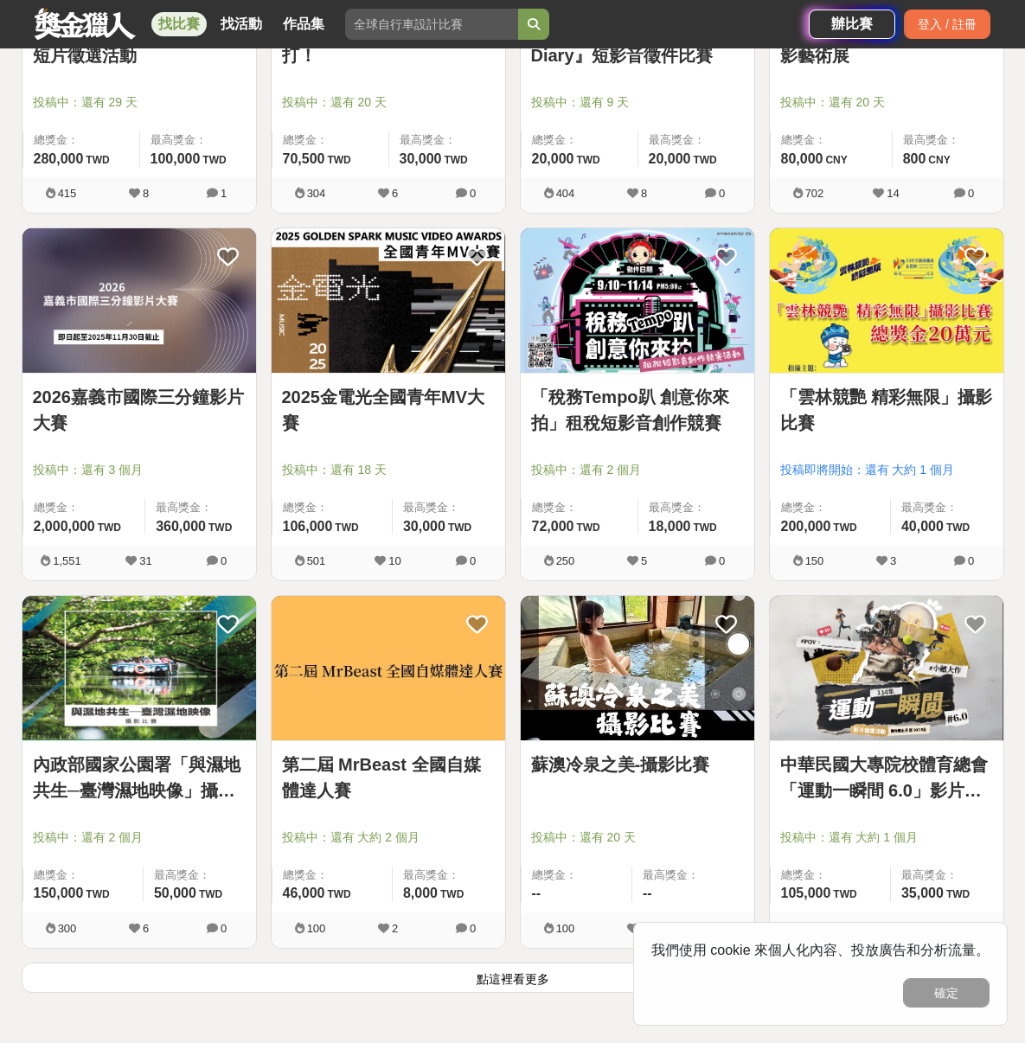
scroll to position [3966, 0]
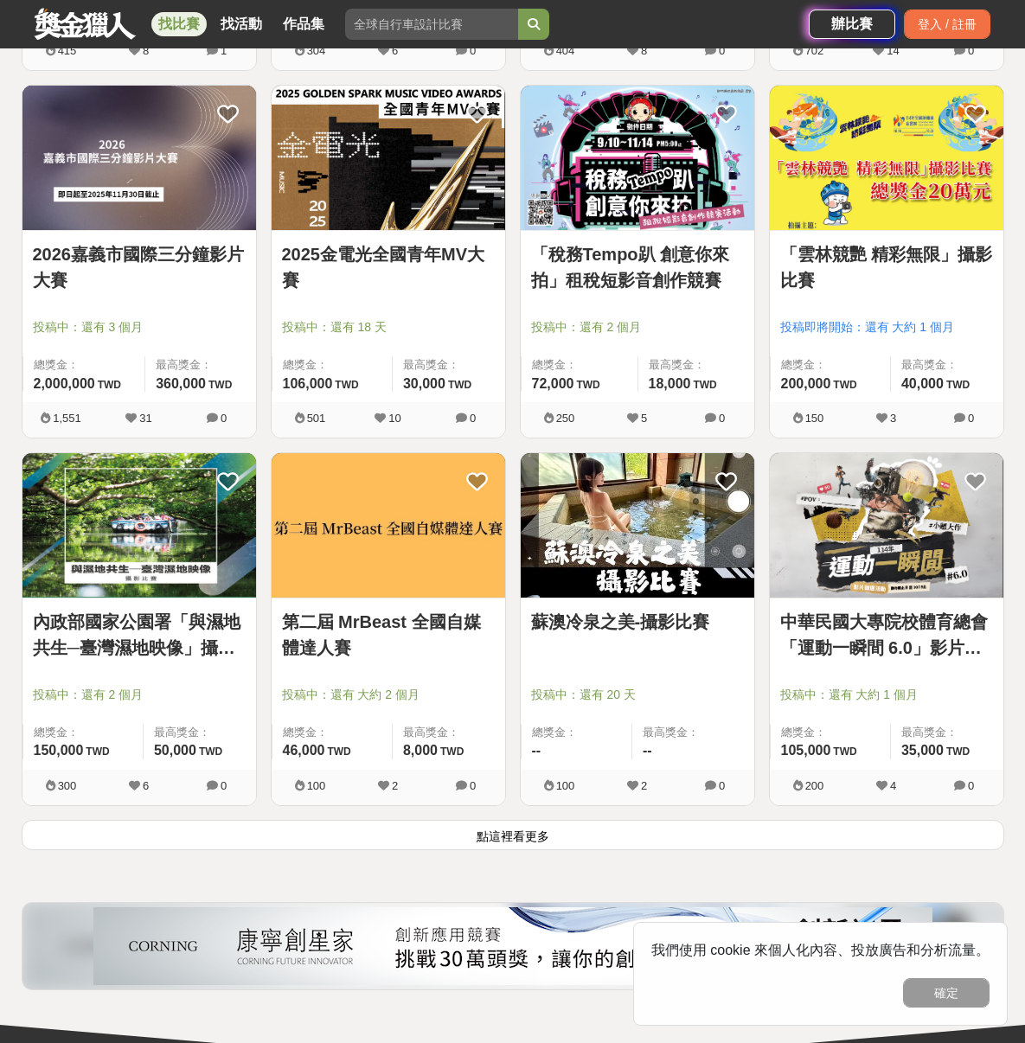
click at [453, 839] on button "點這裡看更多" at bounding box center [513, 835] width 983 height 30
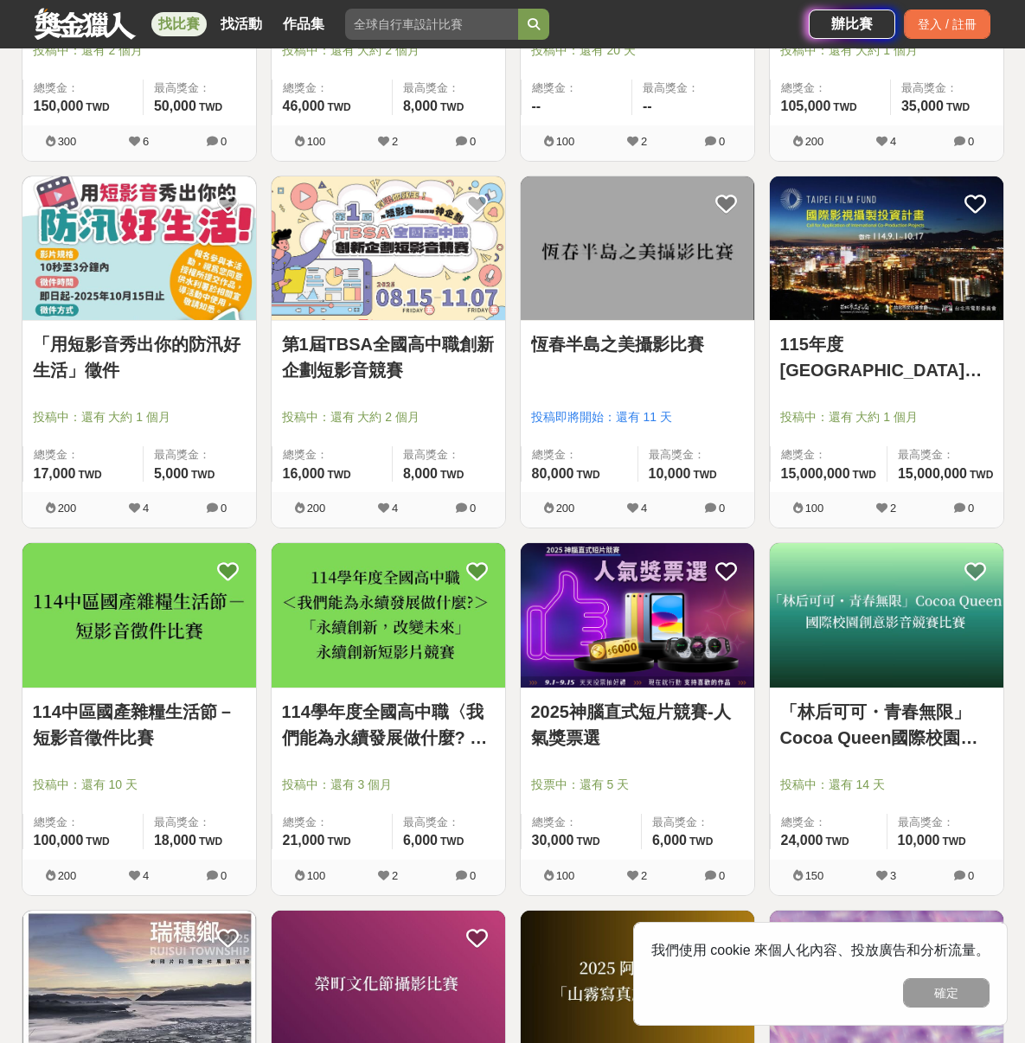
scroll to position [4675, 0]
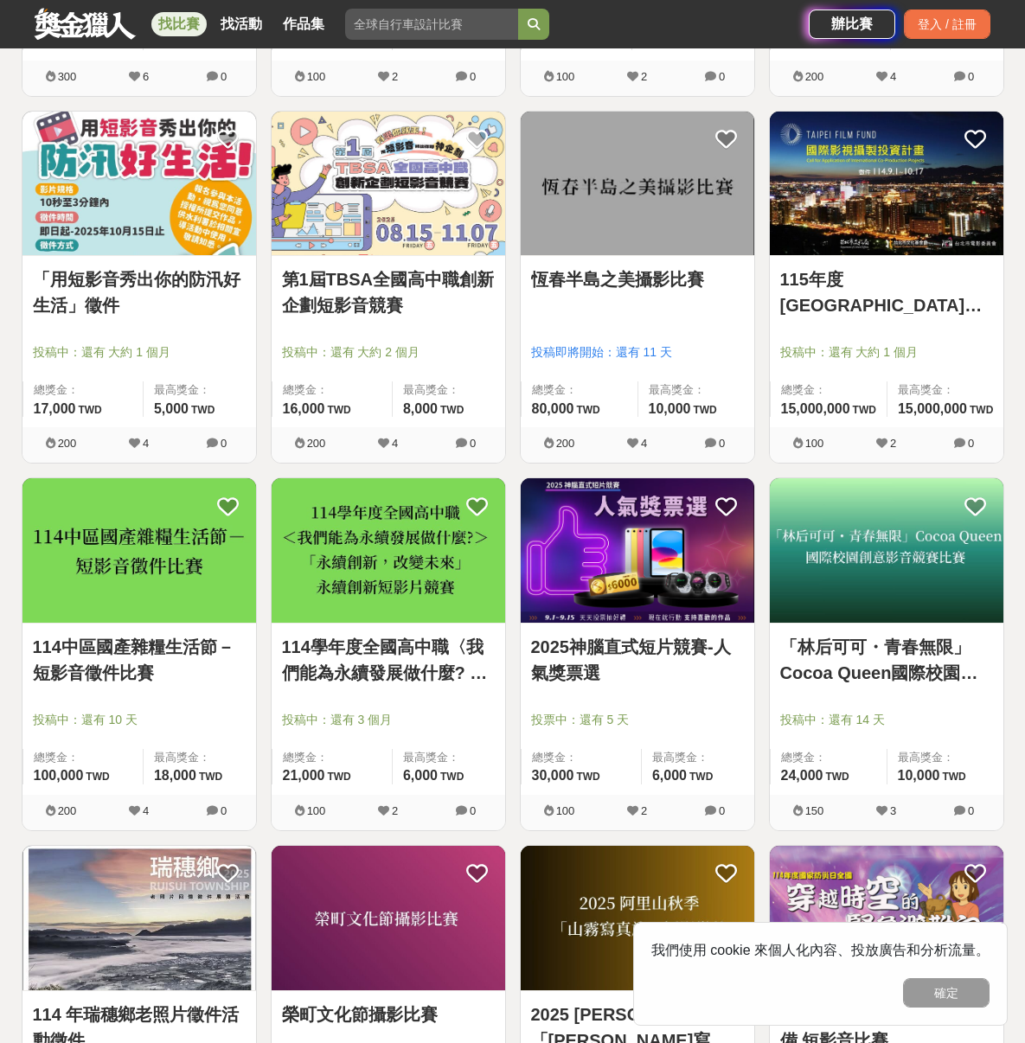
click at [828, 272] on link "115年度臺北市「國際影視攝製投資計畫」" at bounding box center [886, 292] width 213 height 52
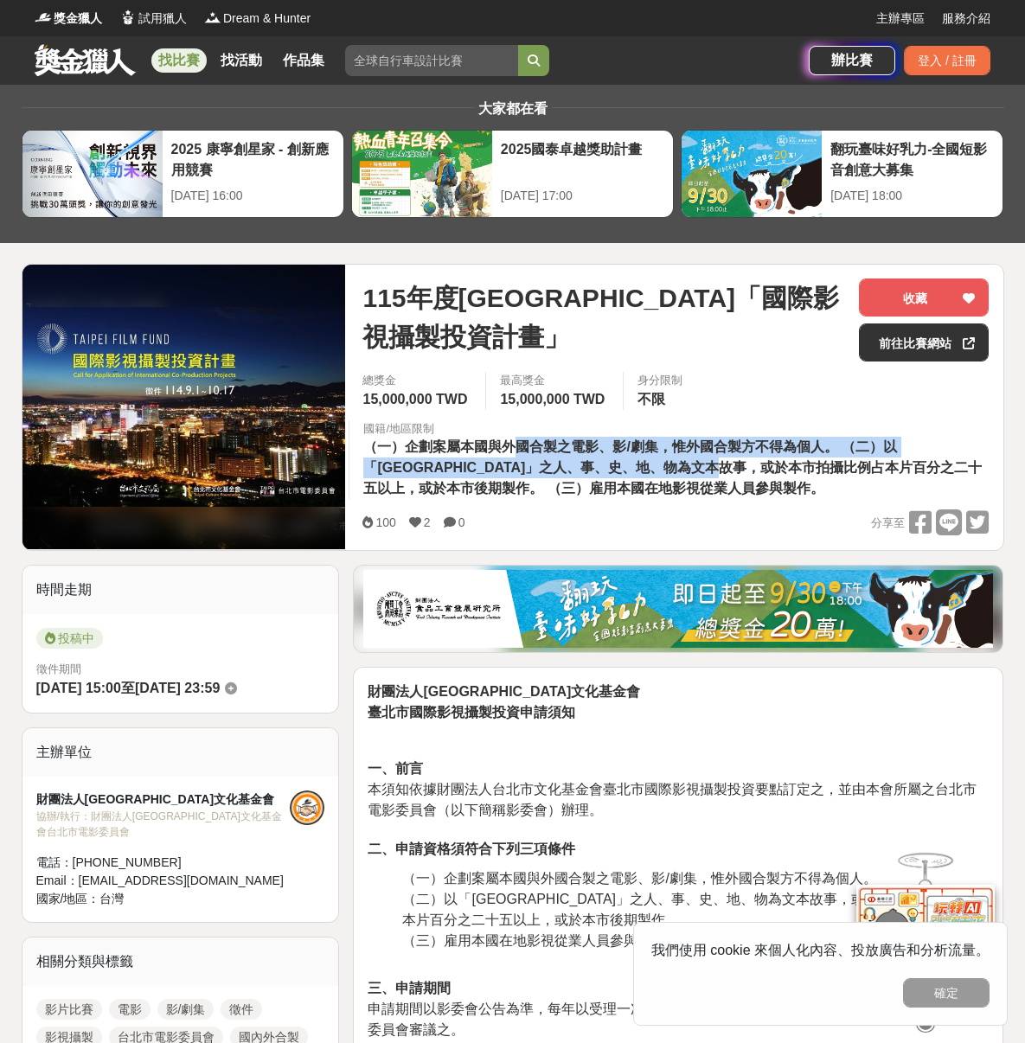
drag, startPoint x: 516, startPoint y: 453, endPoint x: 740, endPoint y: 460, distance: 224.1
click at [728, 464] on span "（一）企劃案屬本國與外國合製之電影、影/劇集，惟外國合製方不得為個人。 （二）以「臺北市」之人、事、史、地、物為文本故事，或於本市拍攝比例占本片百分之二十五以…" at bounding box center [672, 467] width 618 height 56
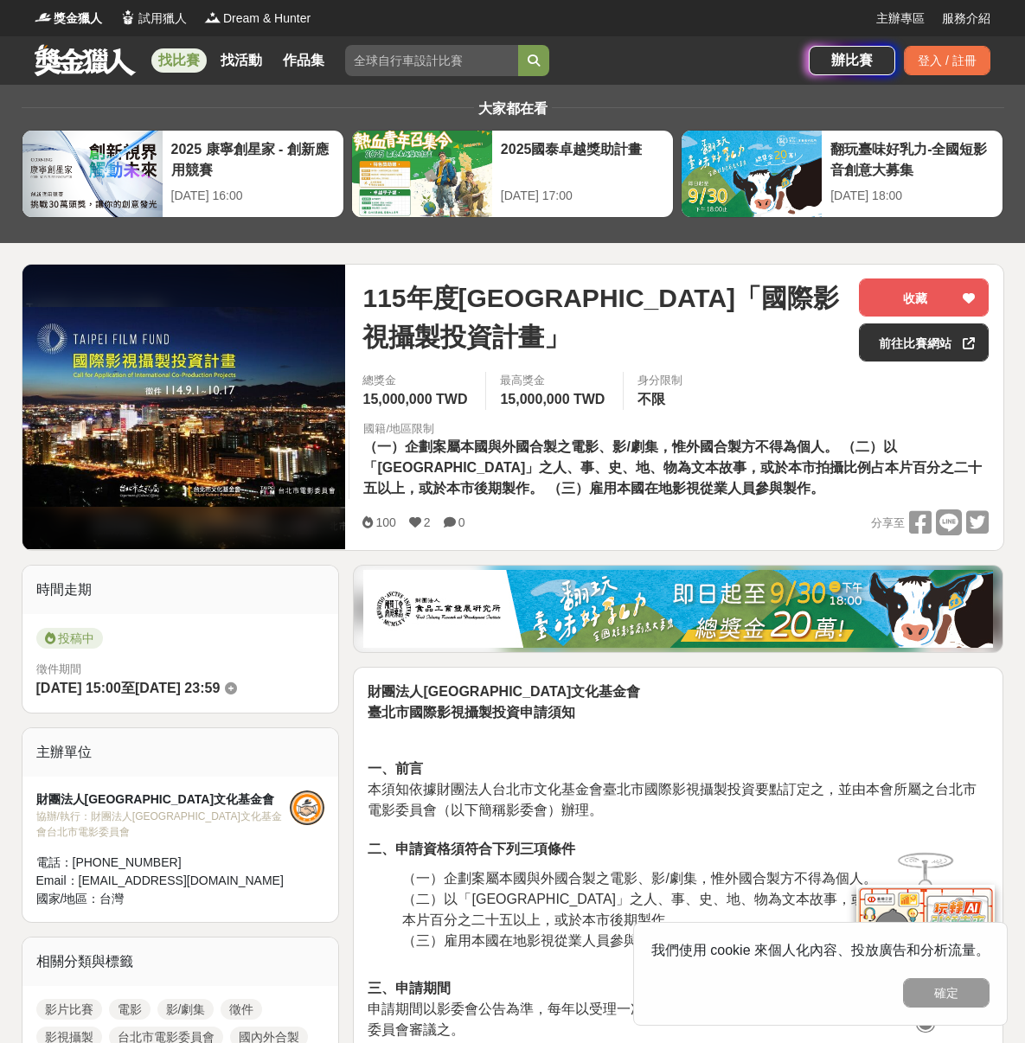
click at [740, 460] on span "（一）企劃案屬本國與外國合製之電影、影/劇集，惟外國合製方不得為個人。 （二）以「臺北市」之人、事、史、地、物為文本故事，或於本市拍攝比例占本片百分之二十五以…" at bounding box center [672, 467] width 618 height 56
drag, startPoint x: 466, startPoint y: 452, endPoint x: 688, endPoint y: 449, distance: 221.4
click at [688, 449] on span "（一）企劃案屬本國與外國合製之電影、影/劇集，惟外國合製方不得為個人。 （二）以「臺北市」之人、事、史、地、物為文本故事，或於本市拍攝比例占本片百分之二十五以…" at bounding box center [672, 467] width 618 height 56
click at [769, 444] on span "（一）企劃案屬本國與外國合製之電影、影/劇集，惟外國合製方不得為個人。 （二）以「臺北市」之人、事、史、地、物為文本故事，或於本市拍攝比例占本片百分之二十五以…" at bounding box center [672, 467] width 618 height 56
drag, startPoint x: 830, startPoint y: 459, endPoint x: 544, endPoint y: 466, distance: 286.4
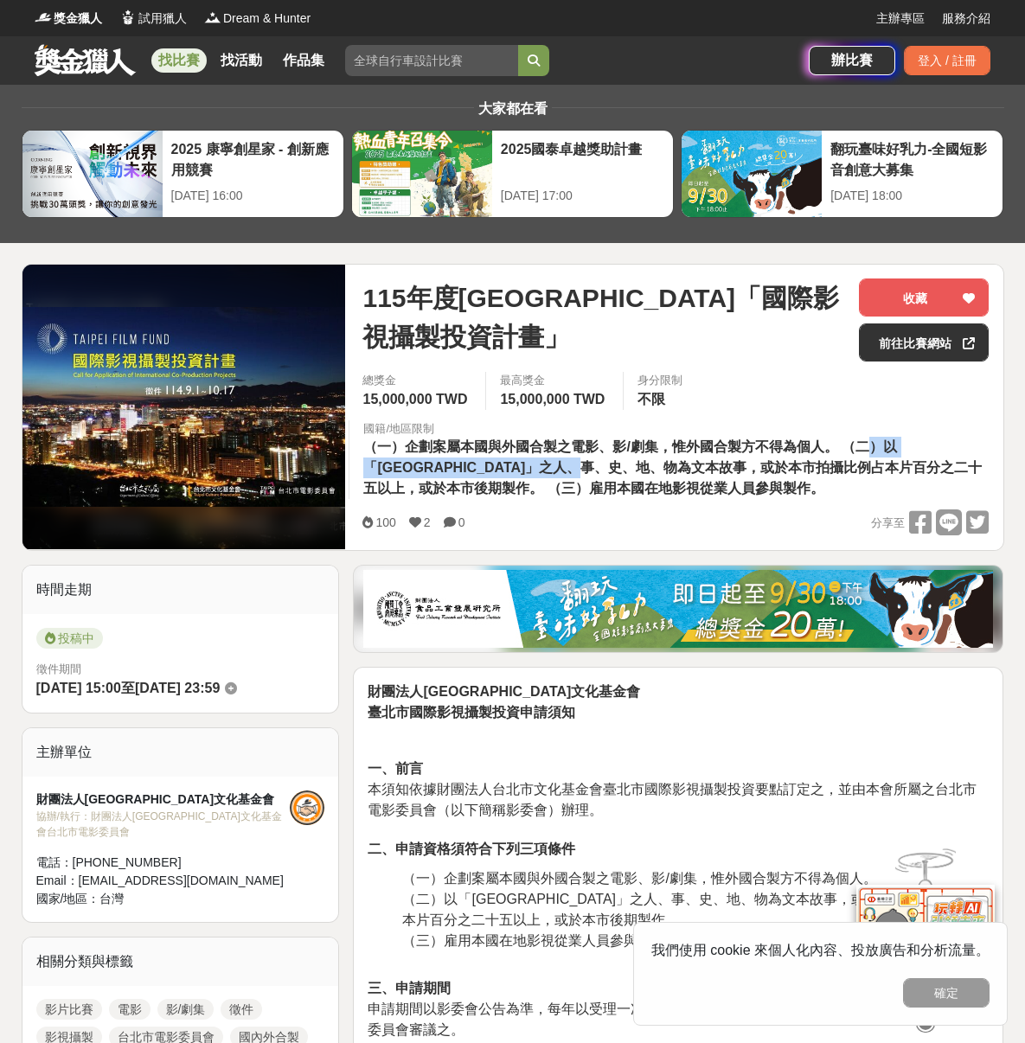
click at [575, 474] on span "（一）企劃案屬本國與外國合製之電影、影/劇集，惟外國合製方不得為個人。 （二）以「臺北市」之人、事、史、地、物為文本故事，或於本市拍攝比例占本片百分之二十五以…" at bounding box center [672, 467] width 618 height 56
click at [544, 466] on span "（一）企劃案屬本國與外國合製之電影、影/劇集，惟外國合製方不得為個人。 （二）以「臺北市」之人、事、史、地、物為文本故事，或於本市拍攝比例占本片百分之二十五以…" at bounding box center [672, 467] width 618 height 56
drag, startPoint x: 460, startPoint y: 441, endPoint x: 589, endPoint y: 478, distance: 134.1
click at [589, 478] on div "國籍/地區限制 （一）企劃案屬本國與外國合製之電影、影/劇集，惟外國合製方不得為個人。 （二）以「臺北市」之人、事、史、地、物為文本故事，或於本市拍攝比例占本…" at bounding box center [676, 460] width 654 height 80
click at [678, 487] on div "國籍/地區限制 （一）企劃案屬本國與外國合製之電影、影/劇集，惟外國合製方不得為個人。 （二）以「臺北市」之人、事、史、地、物為文本故事，或於本市拍攝比例占本…" at bounding box center [676, 460] width 654 height 80
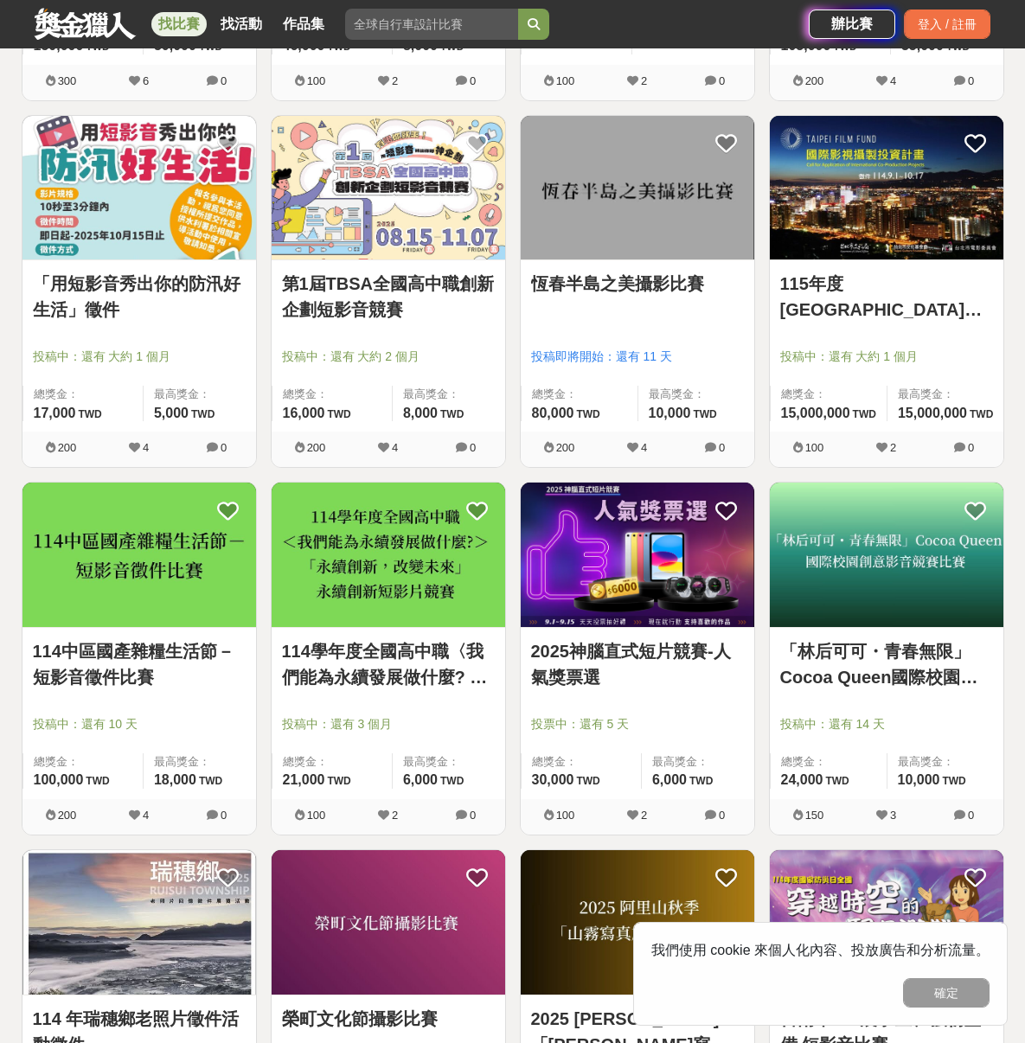
scroll to position [4675, 0]
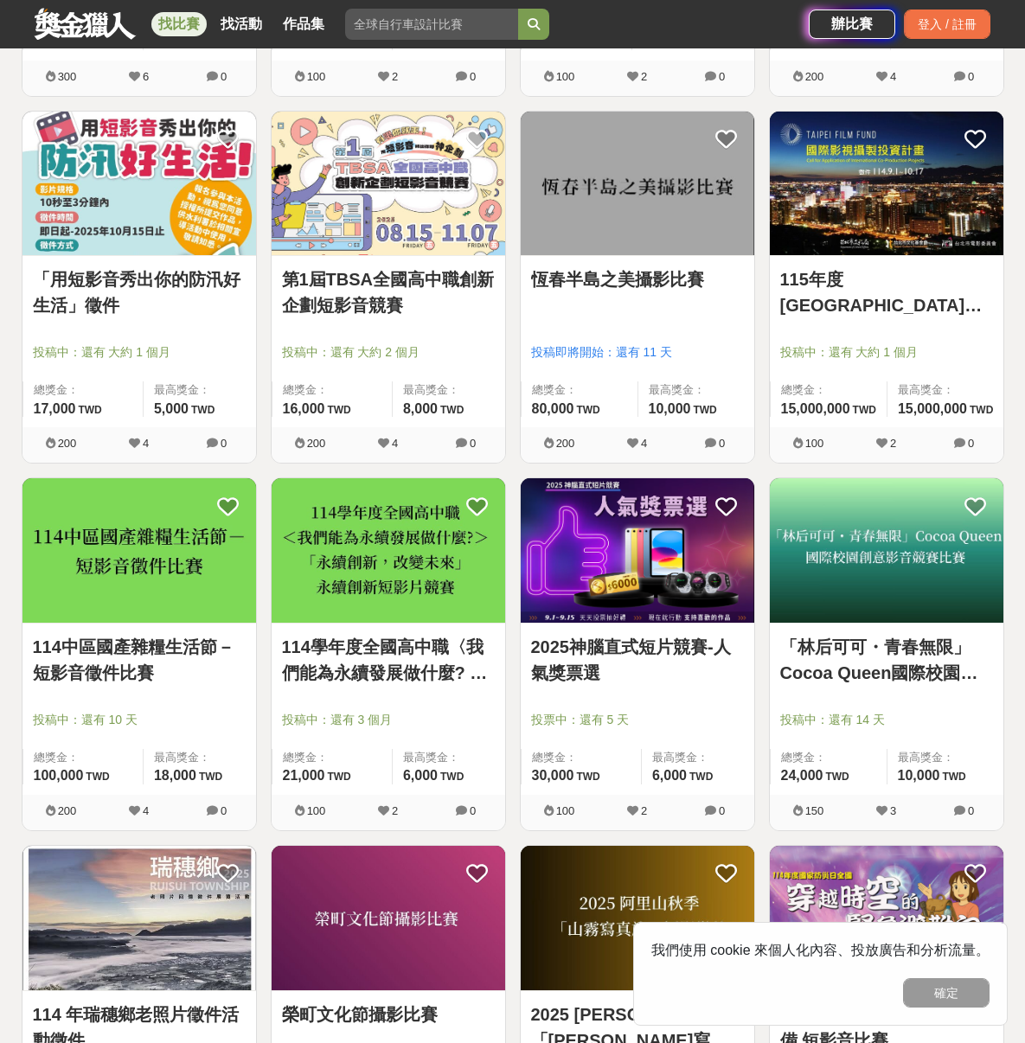
click at [337, 265] on div "第1屆TBSA全國高中職創新企劃短影音競賽 投稿中：還有 大約 2 個月 總獎金： 16,000 16,000 TWD 最高獎金： 8,000 TWD" at bounding box center [389, 341] width 234 height 171
click at [344, 293] on link "第1屆TBSA全國高中職創新企劃短影音競賽" at bounding box center [388, 292] width 213 height 52
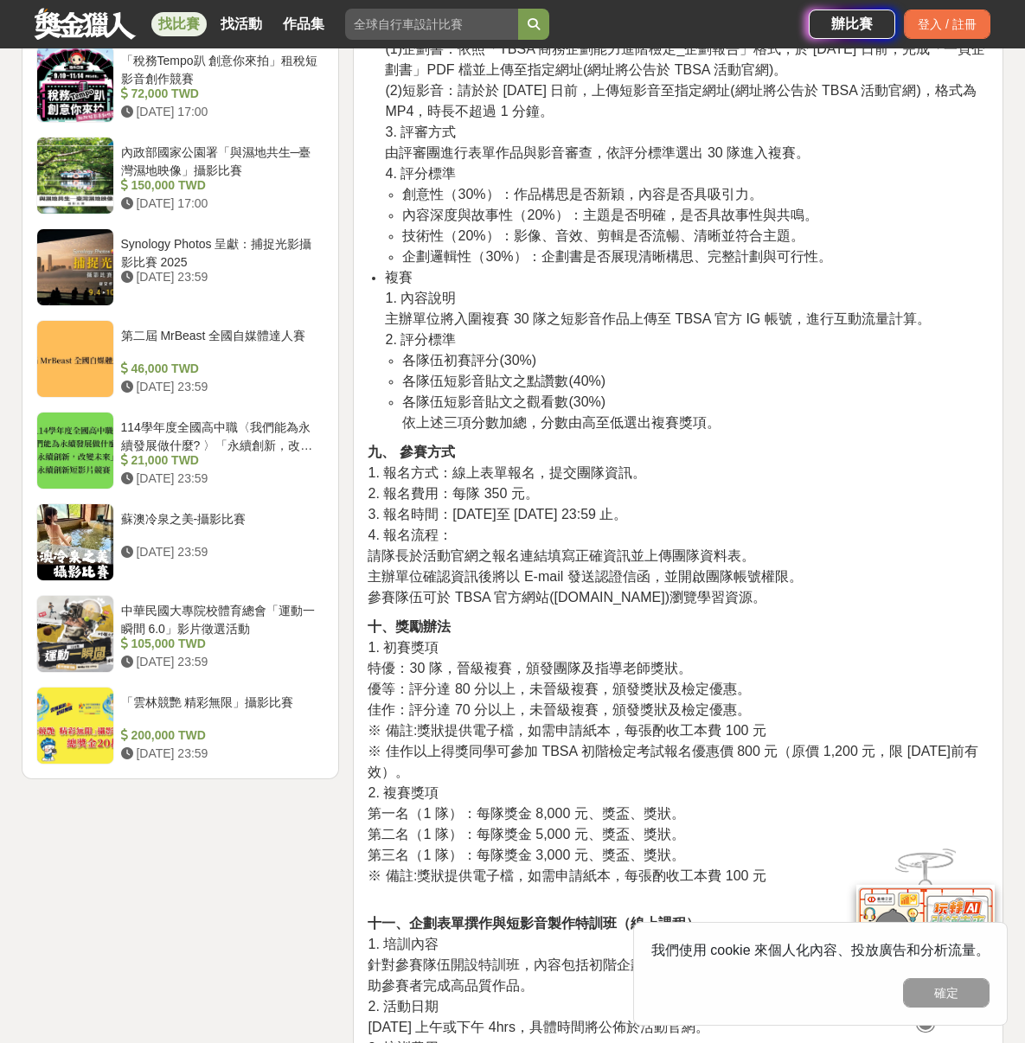
scroll to position [561, 0]
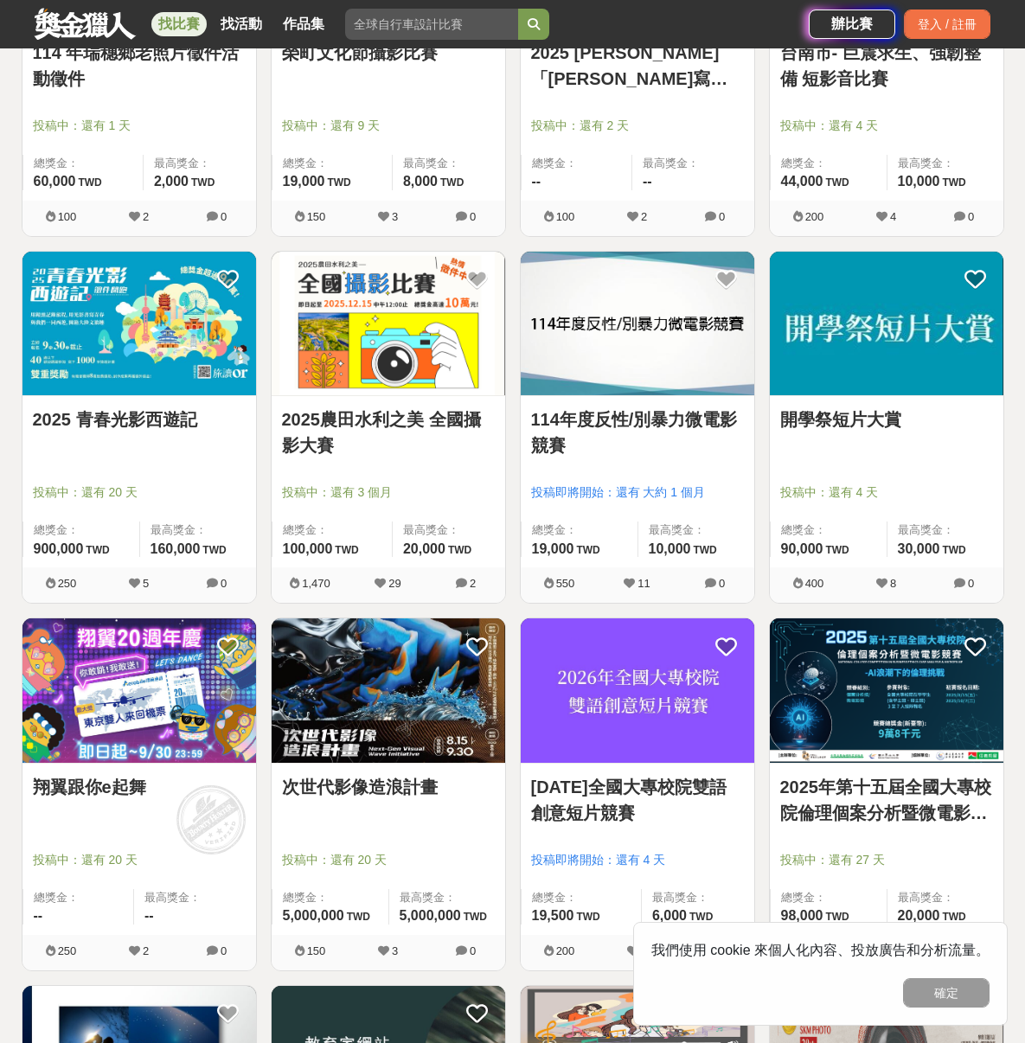
scroll to position [5640, 0]
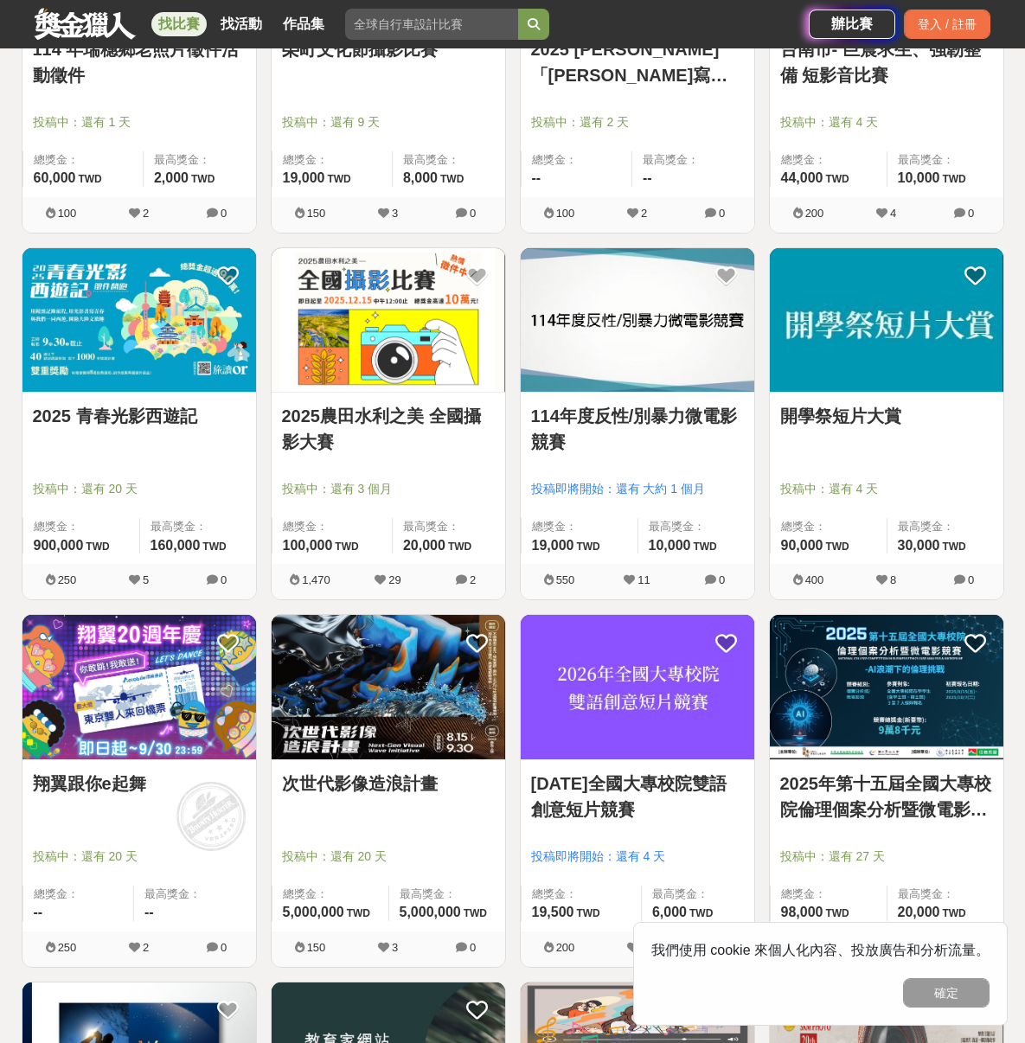
click at [362, 714] on img at bounding box center [389, 687] width 234 height 144
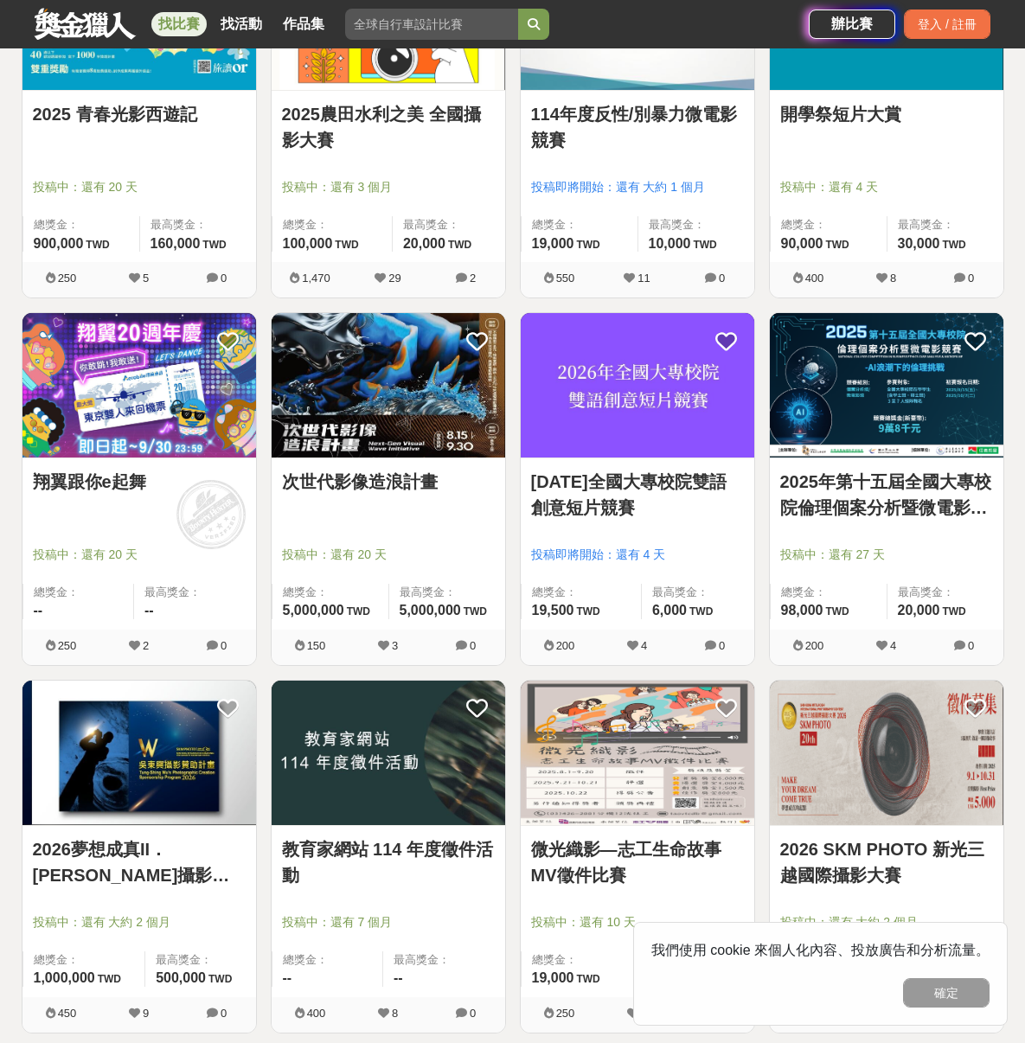
scroll to position [6101, 0]
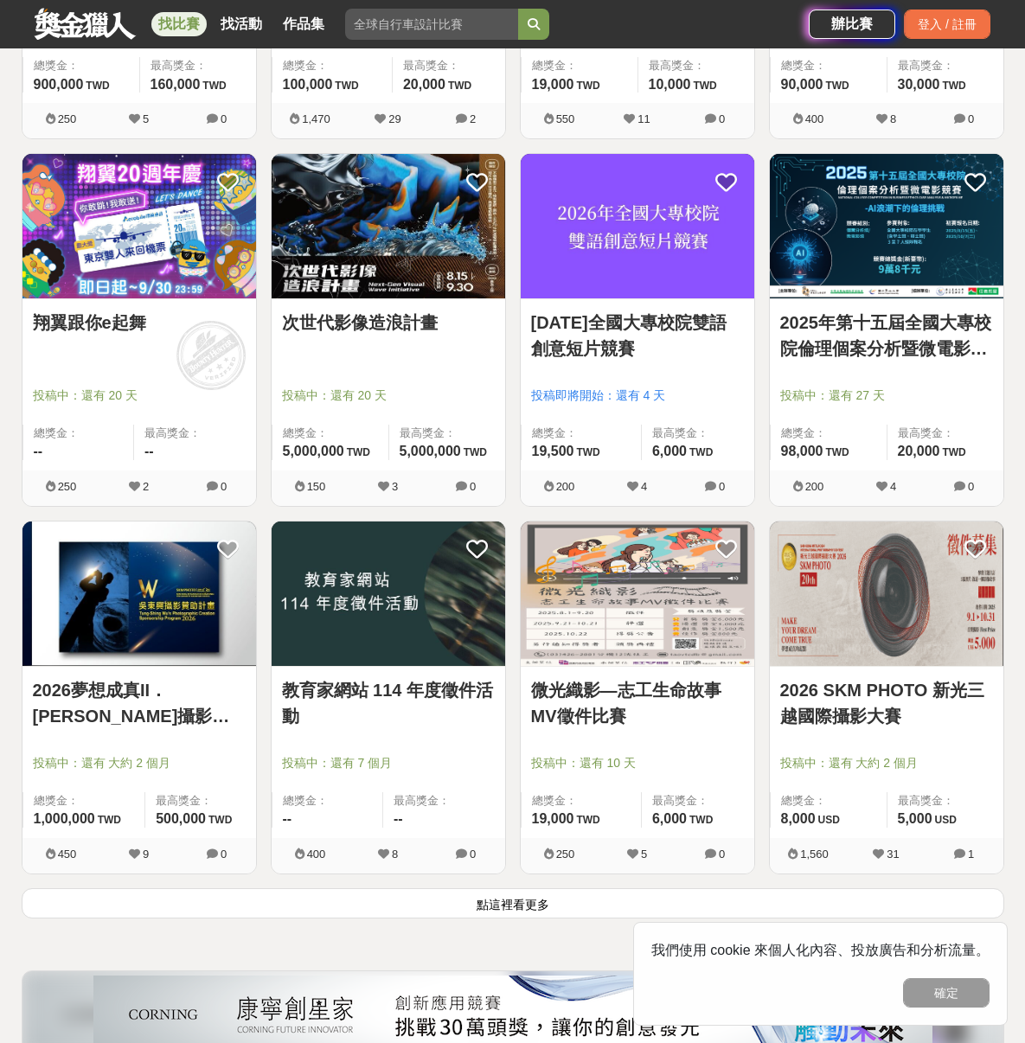
click at [881, 639] on img at bounding box center [887, 594] width 234 height 144
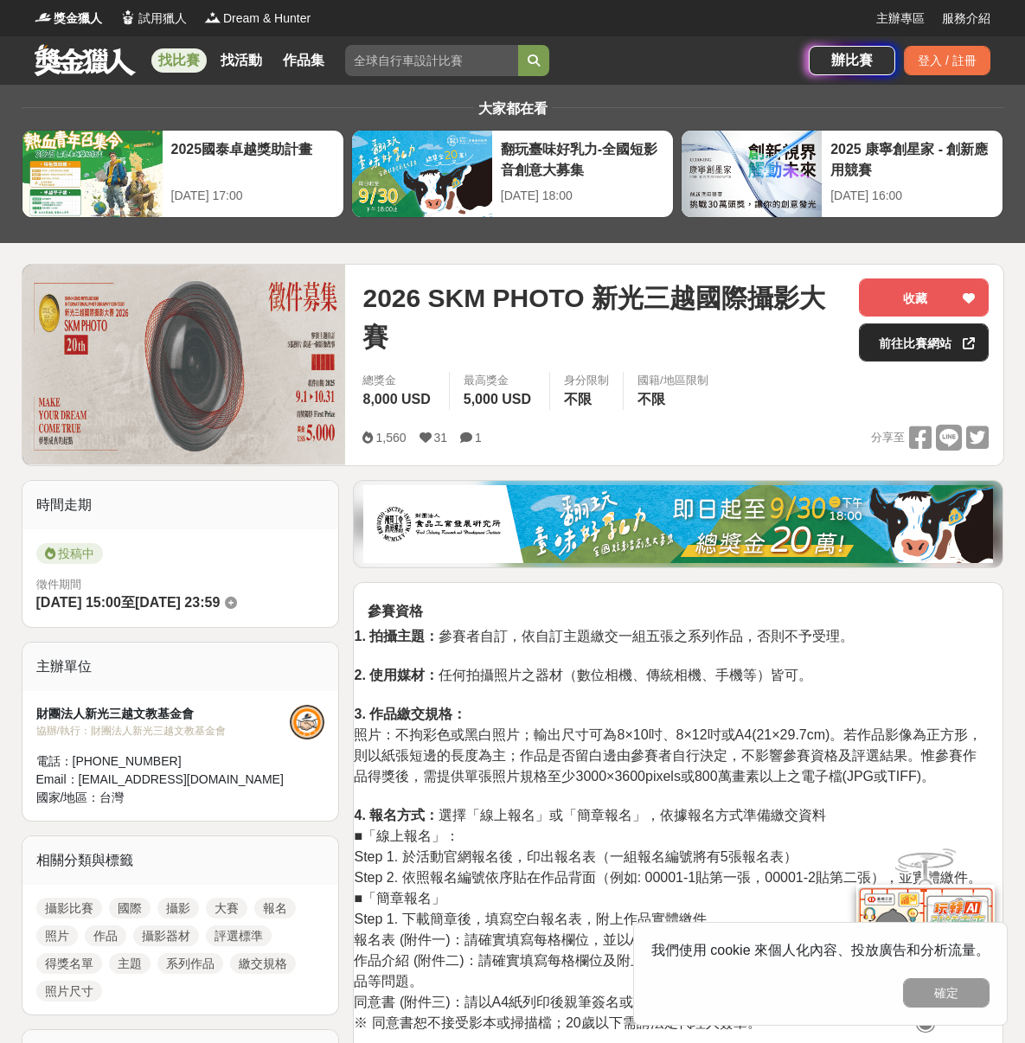
click at [891, 349] on link "前往比賽網站" at bounding box center [924, 342] width 130 height 38
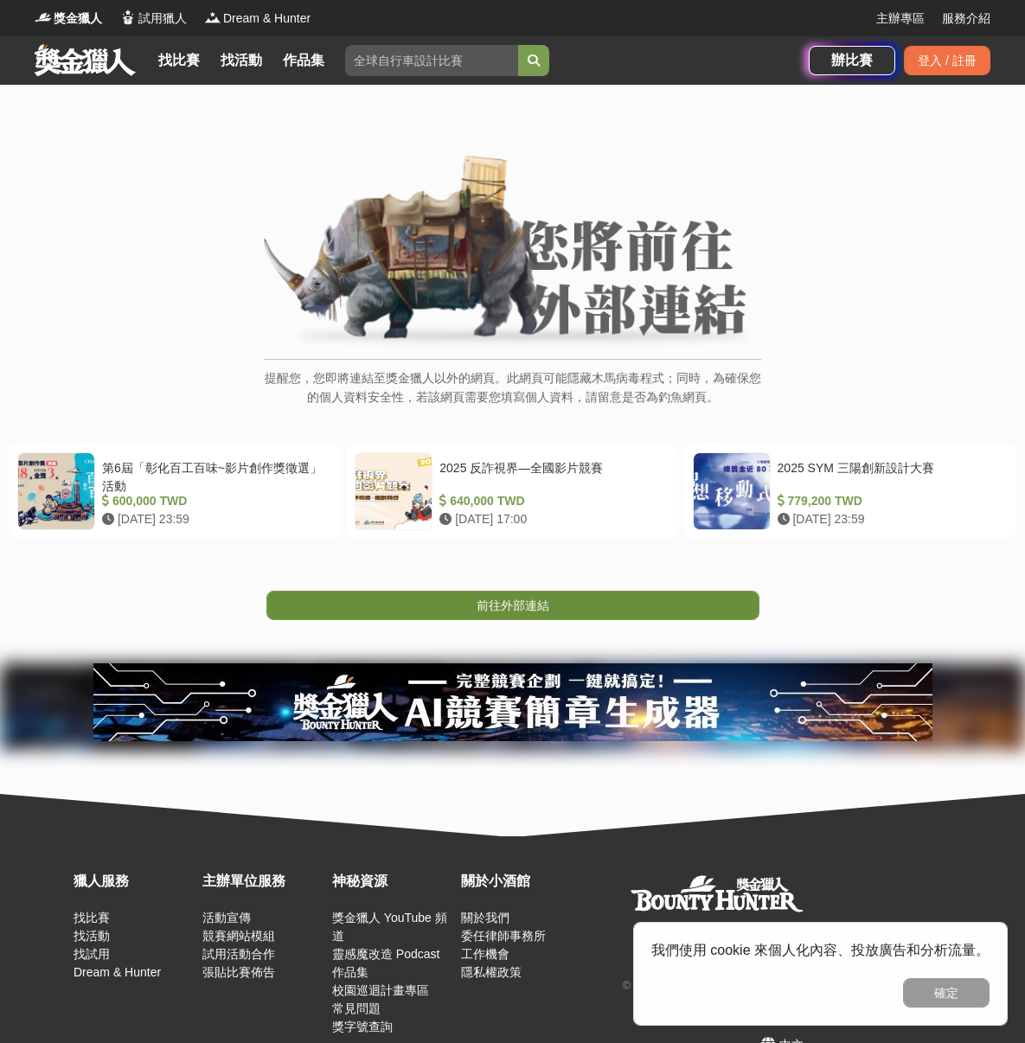
click at [477, 617] on link "前往外部連結" at bounding box center [512, 605] width 493 height 29
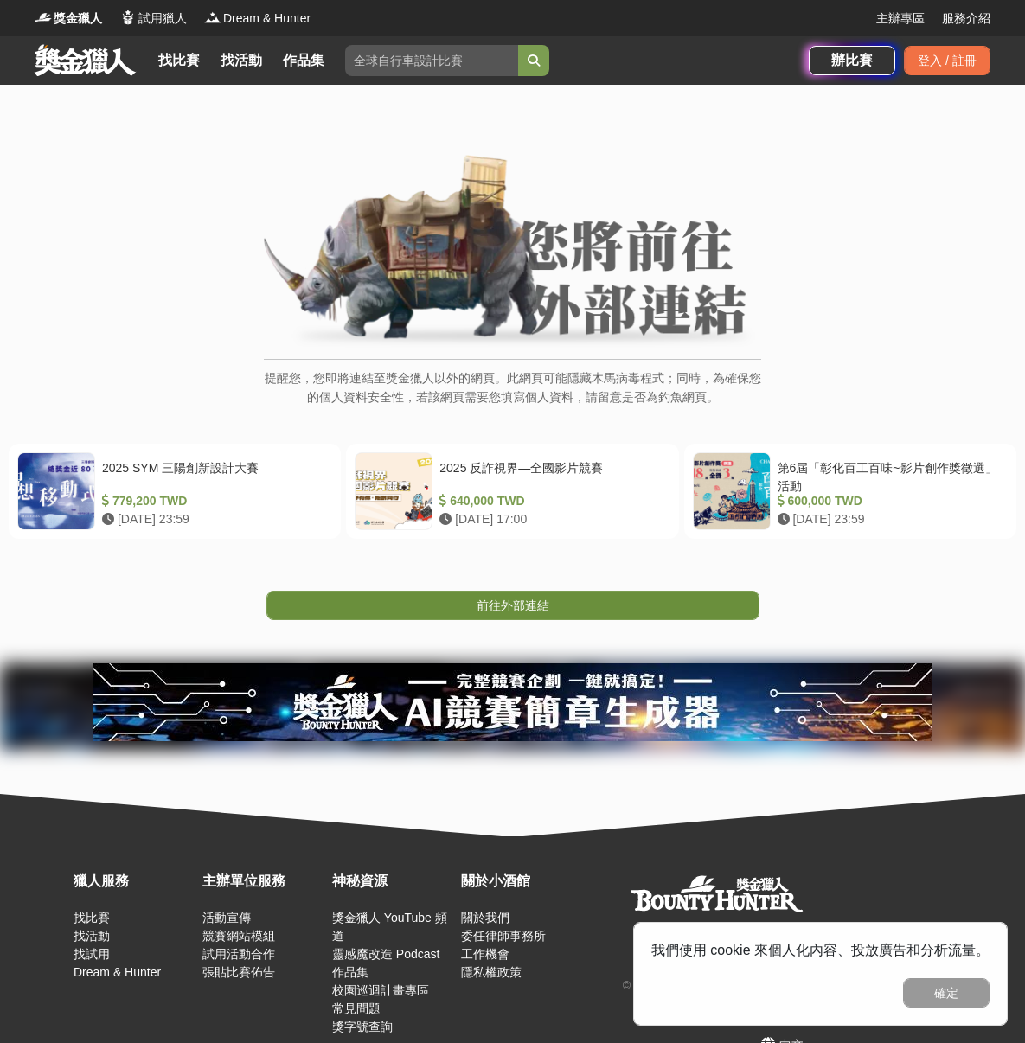
click at [499, 612] on link "前往外部連結" at bounding box center [512, 605] width 493 height 29
